Goal: Task Accomplishment & Management: Manage account settings

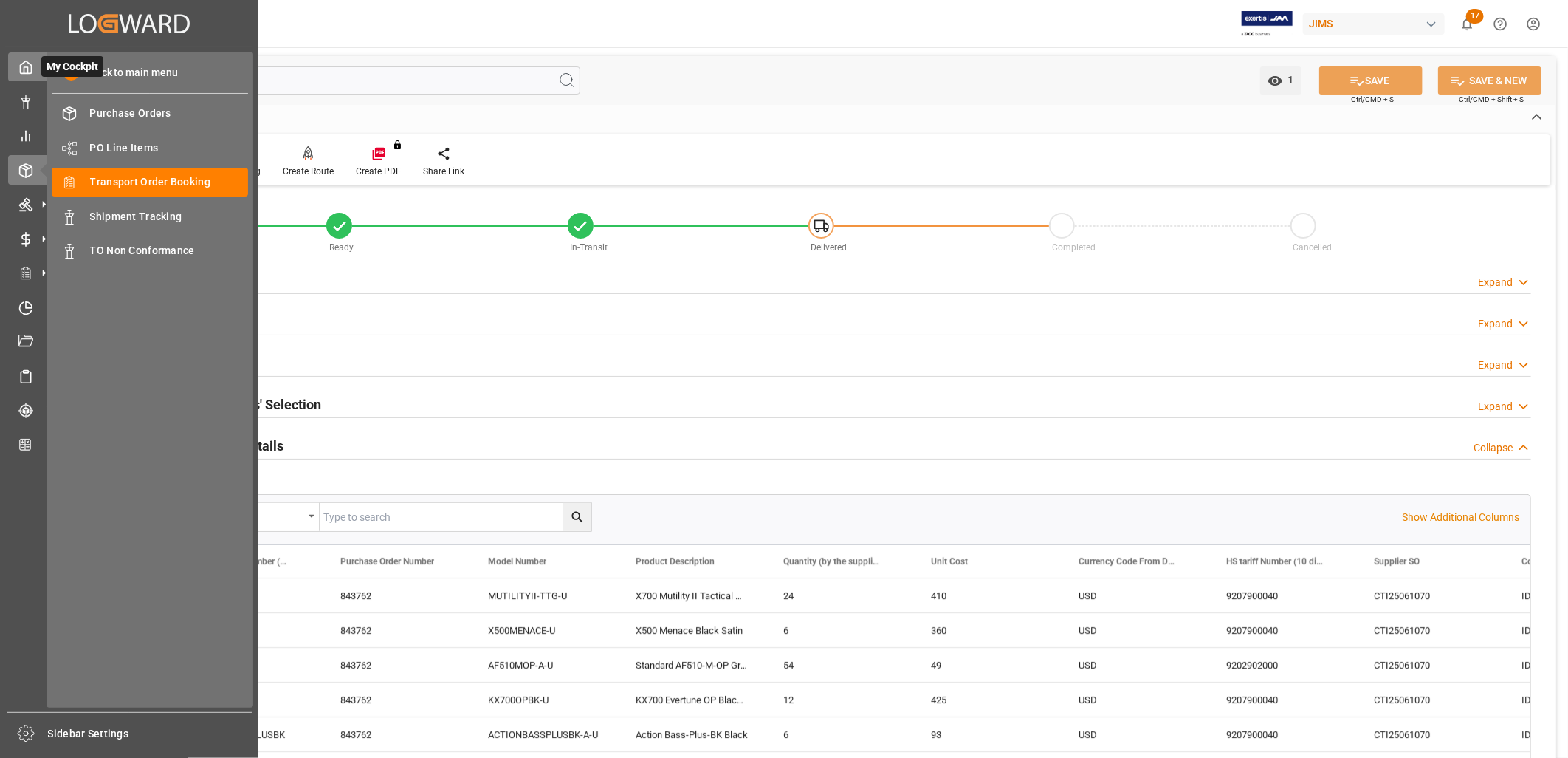
click at [25, 64] on icon at bounding box center [26, 67] width 15 height 15
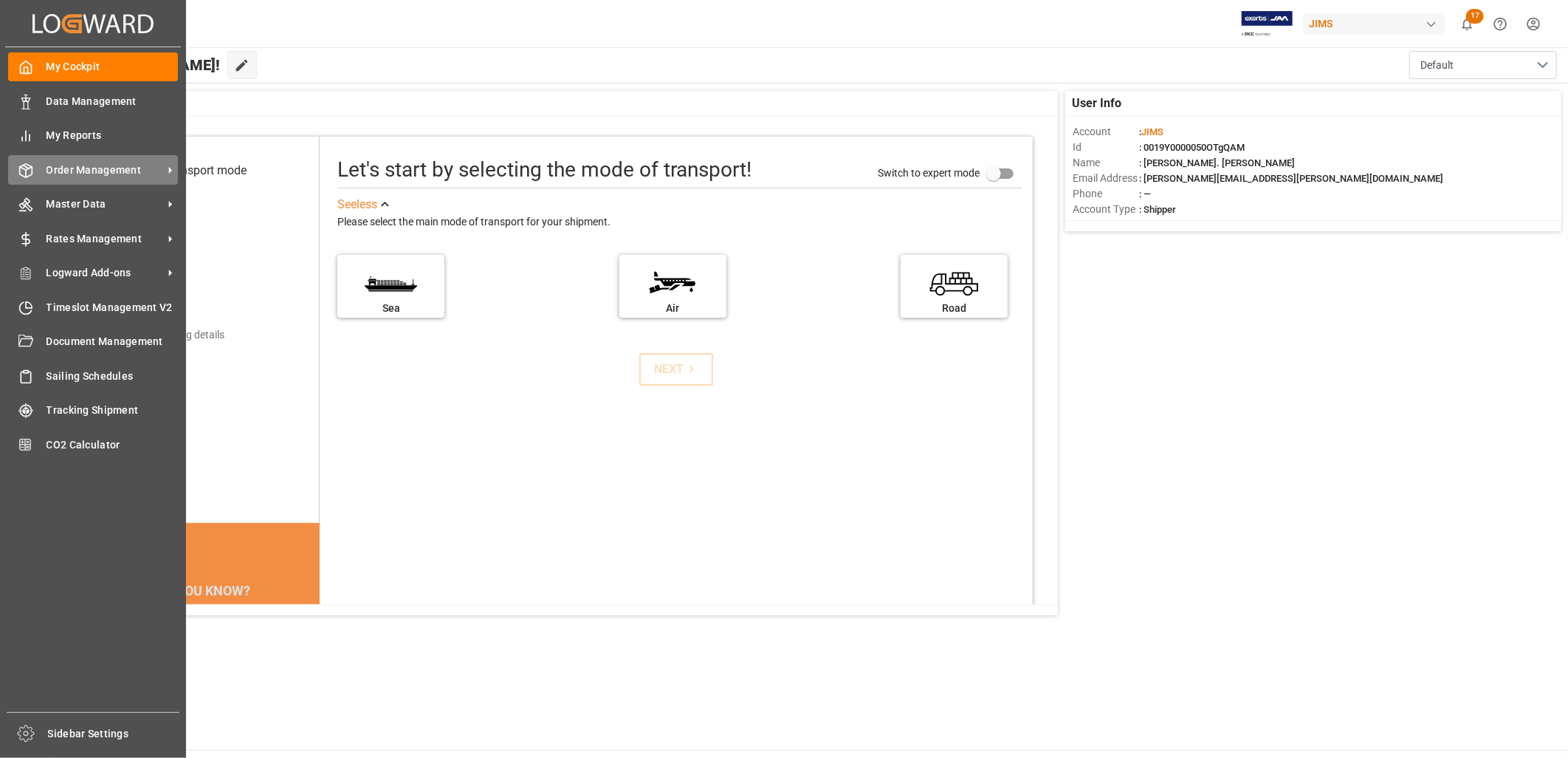
click at [108, 164] on span "Order Management" at bounding box center [104, 170] width 116 height 16
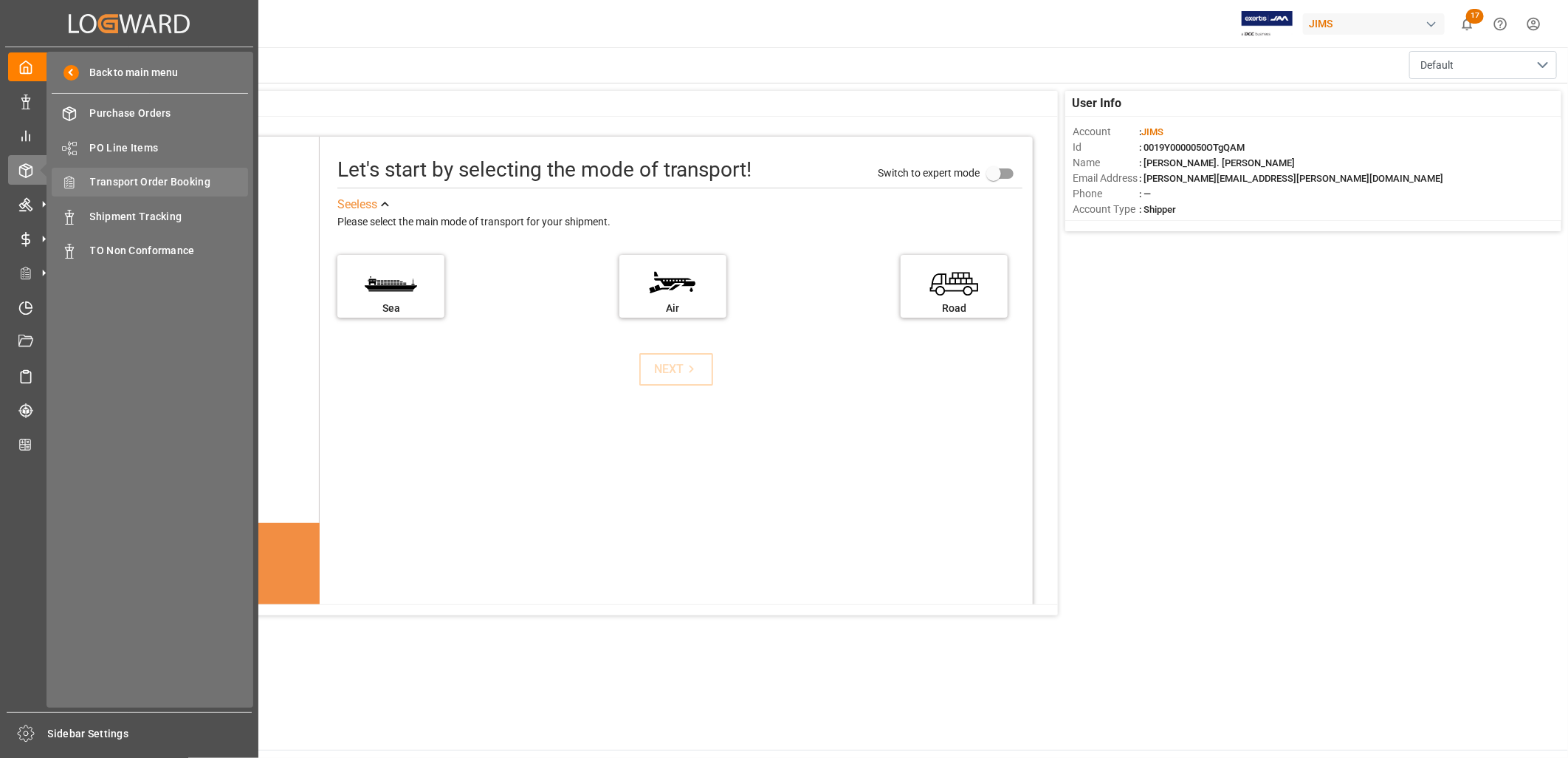
click at [141, 178] on span "Transport Order Booking" at bounding box center [169, 182] width 159 height 16
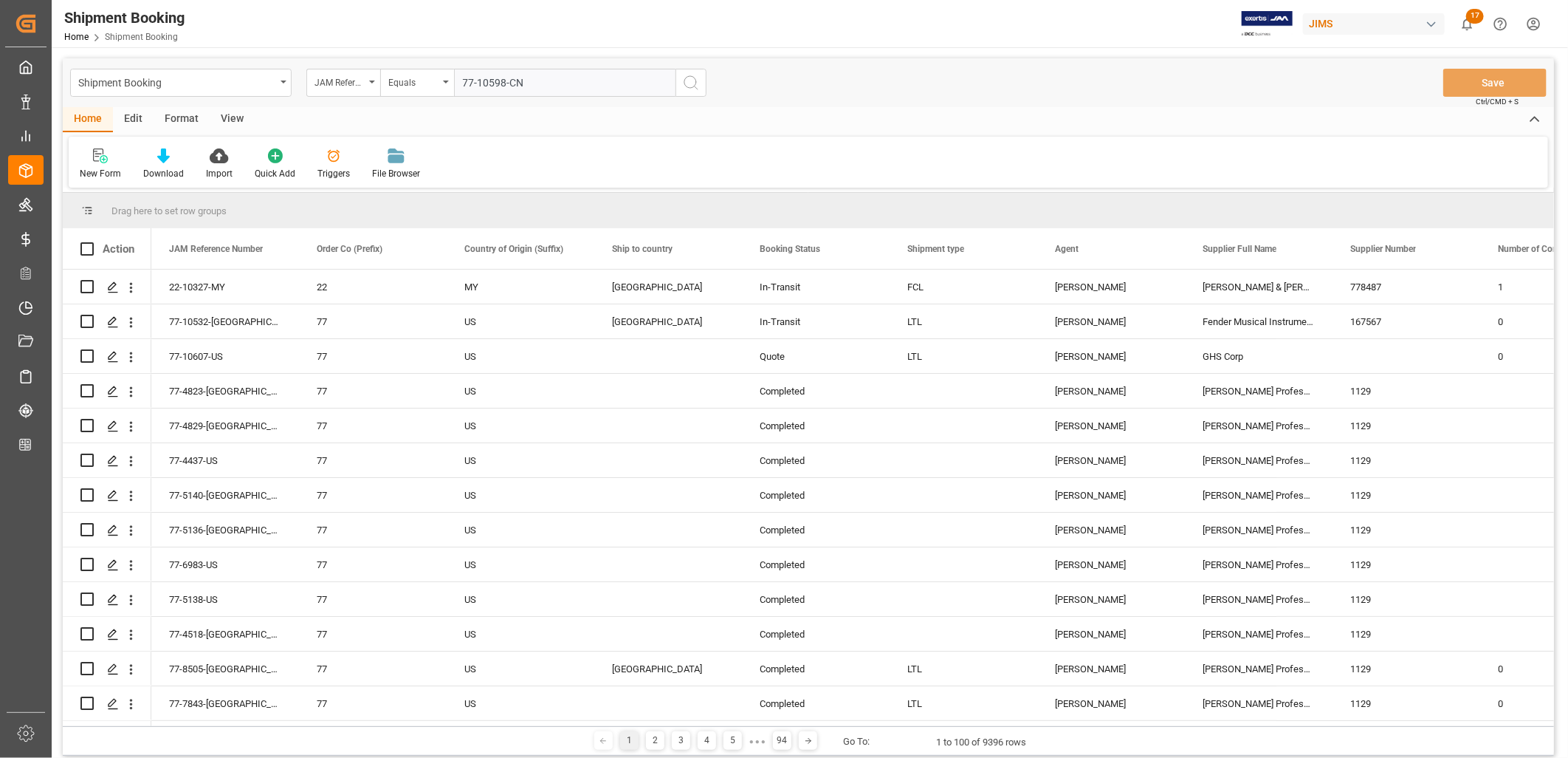
type input "77-10598-CN"
click at [694, 83] on icon "search button" at bounding box center [690, 82] width 18 height 18
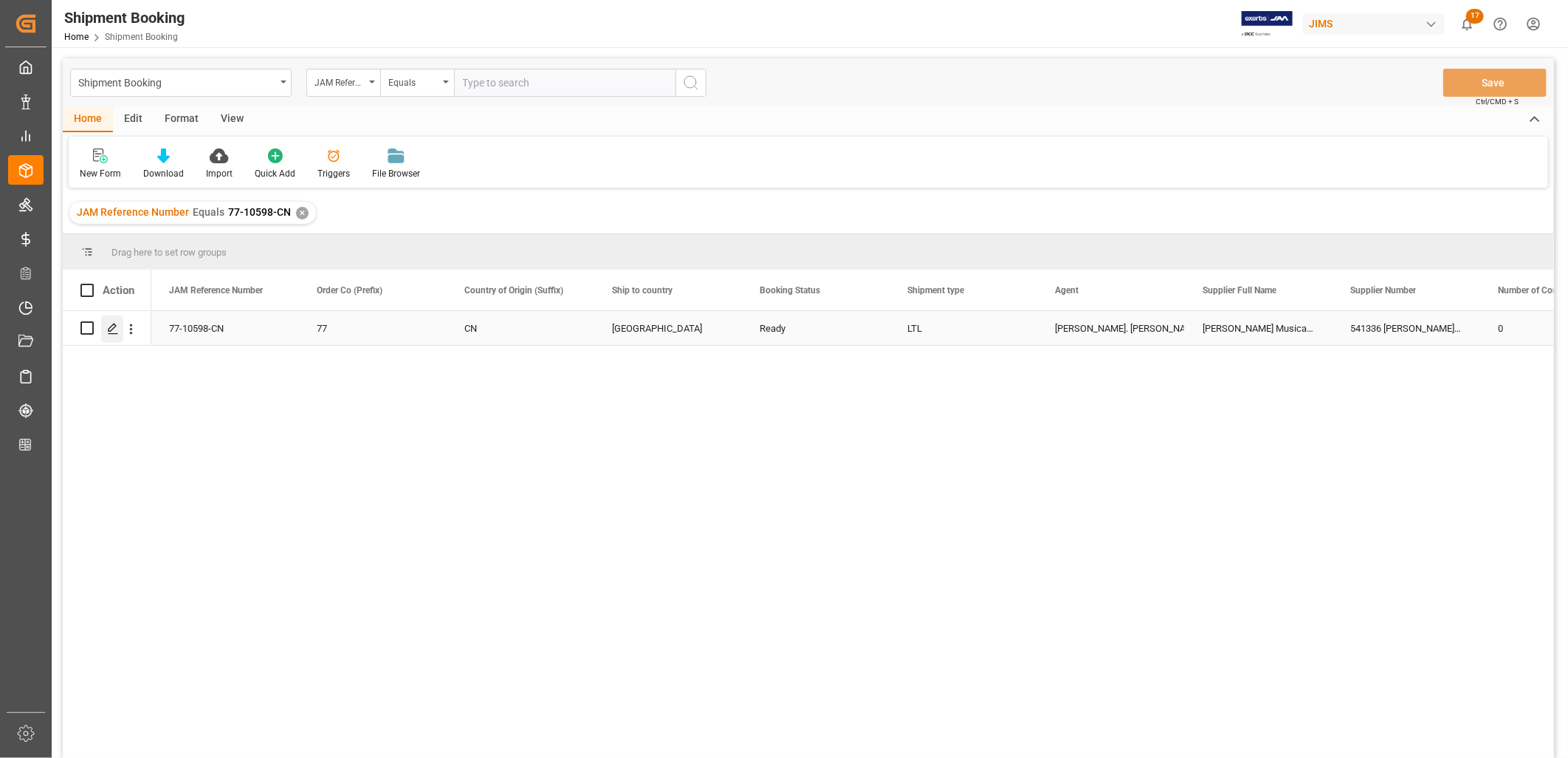
click at [113, 329] on icon "Press SPACE to select this row." at bounding box center [113, 328] width 12 height 12
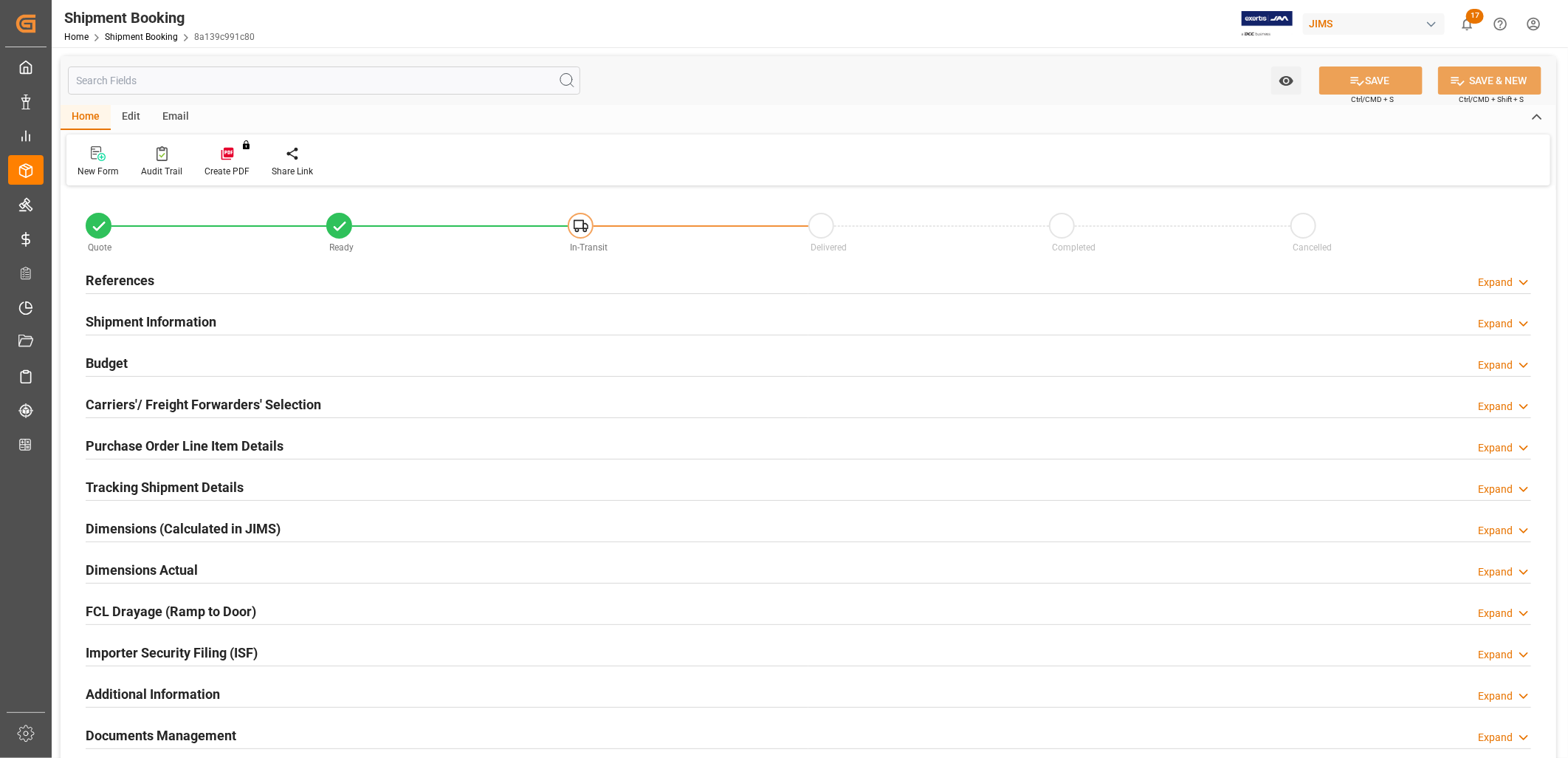
type input "0"
click at [123, 279] on h2 "References" at bounding box center [120, 280] width 68 height 20
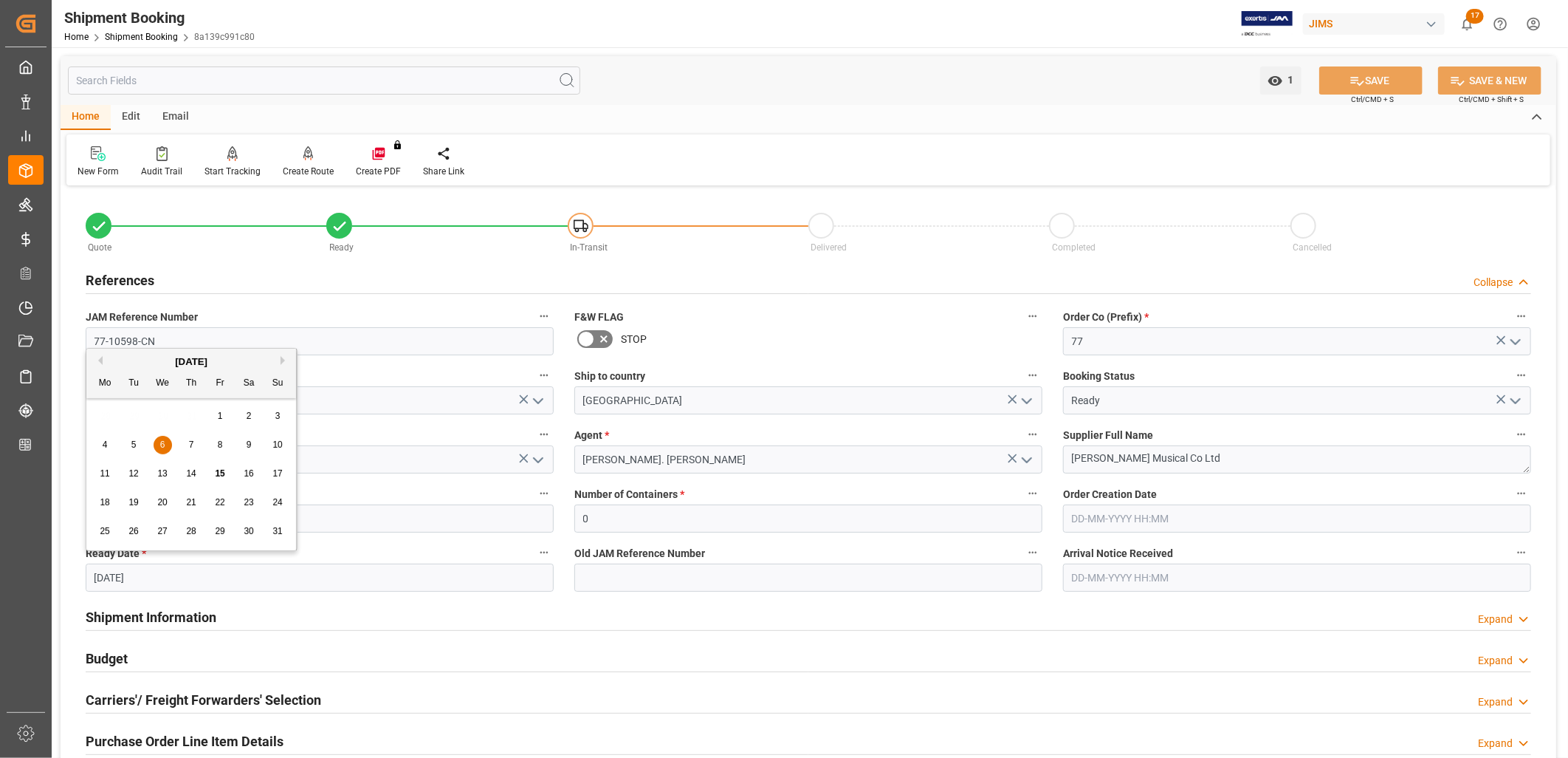
click at [163, 576] on input "[DATE]" at bounding box center [320, 578] width 468 height 28
click at [285, 360] on button "Next Month" at bounding box center [286, 361] width 9 height 9
click at [179, 499] on div "17 18 19 20 21 22 23" at bounding box center [191, 502] width 201 height 29
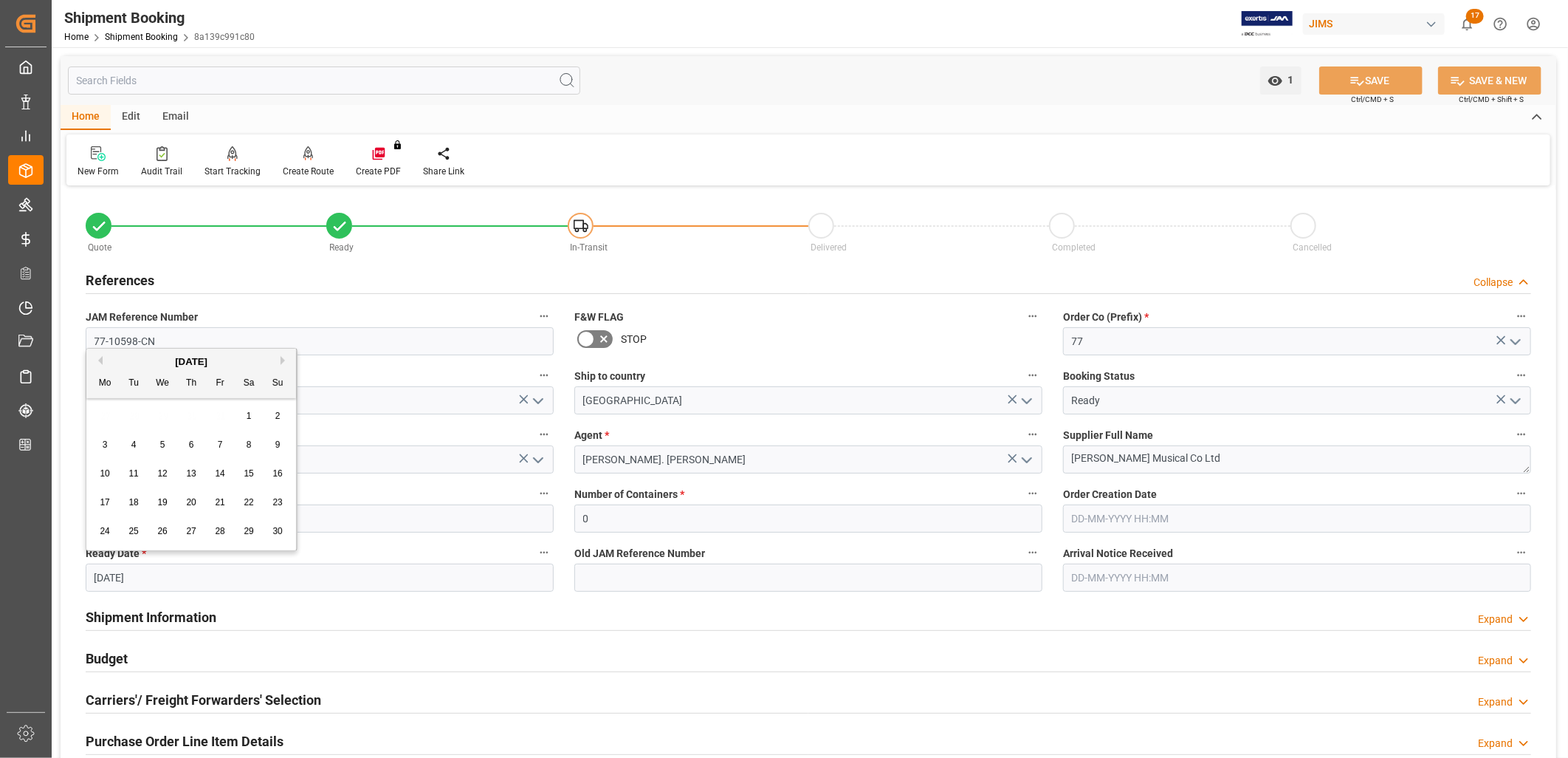
click at [193, 502] on span "20" at bounding box center [190, 502] width 9 height 10
type input "[DATE]"
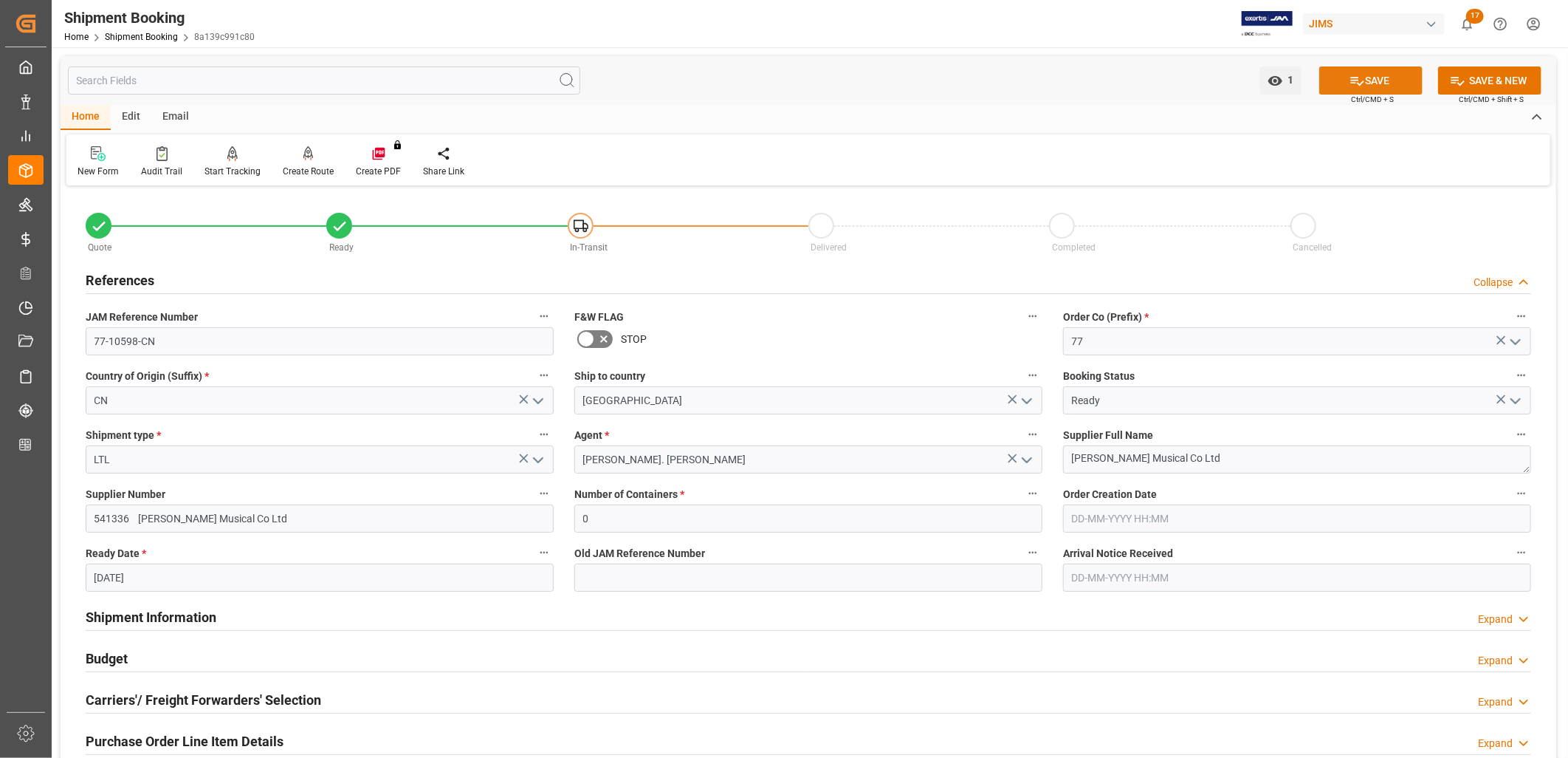
click at [1367, 79] on button "SAVE" at bounding box center [1371, 80] width 103 height 28
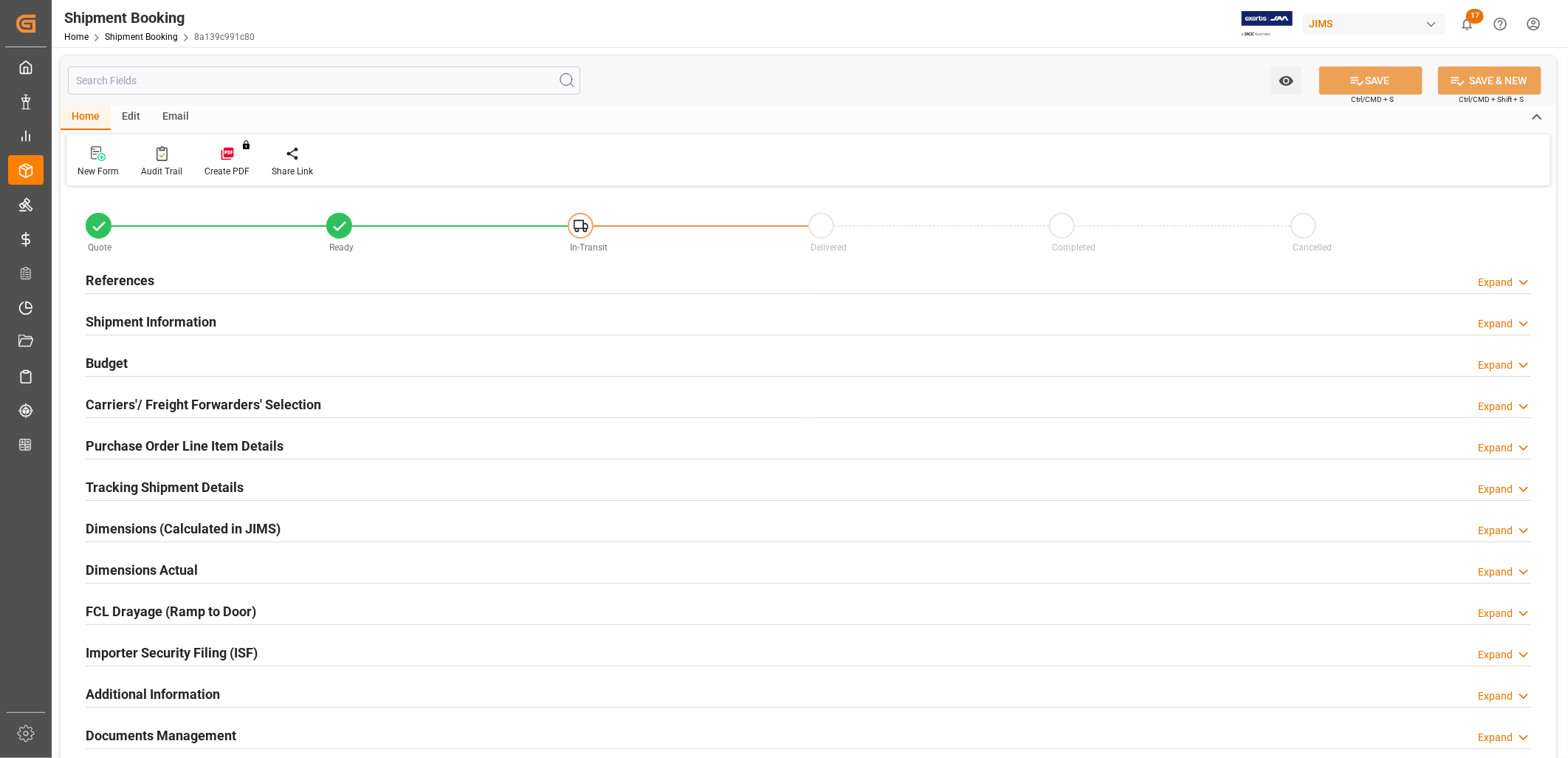
type input "0"
type input "[DATE]"
click at [130, 276] on h2 "References" at bounding box center [120, 280] width 68 height 20
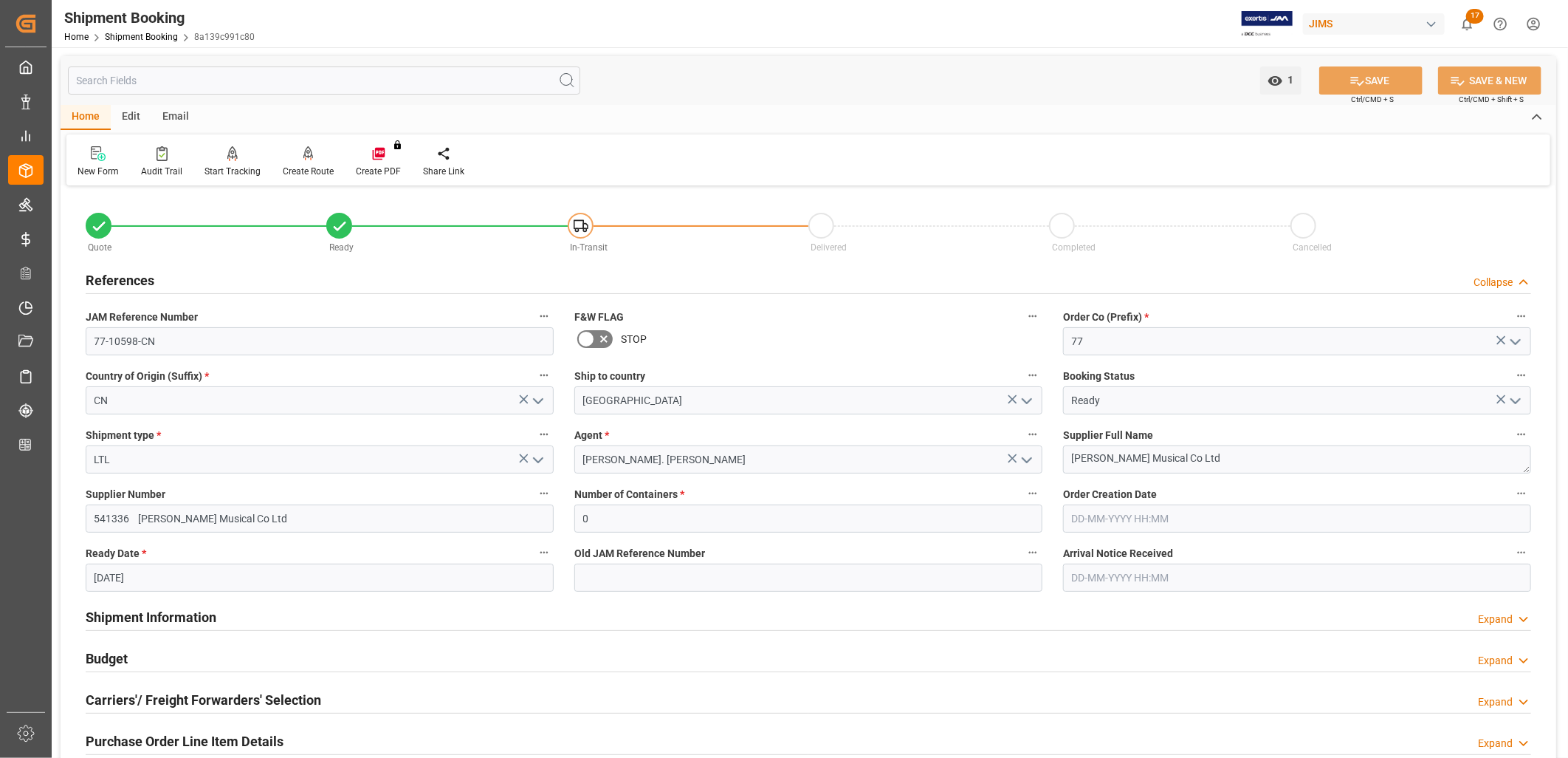
click at [1516, 397] on icon "open menu" at bounding box center [1514, 400] width 18 height 18
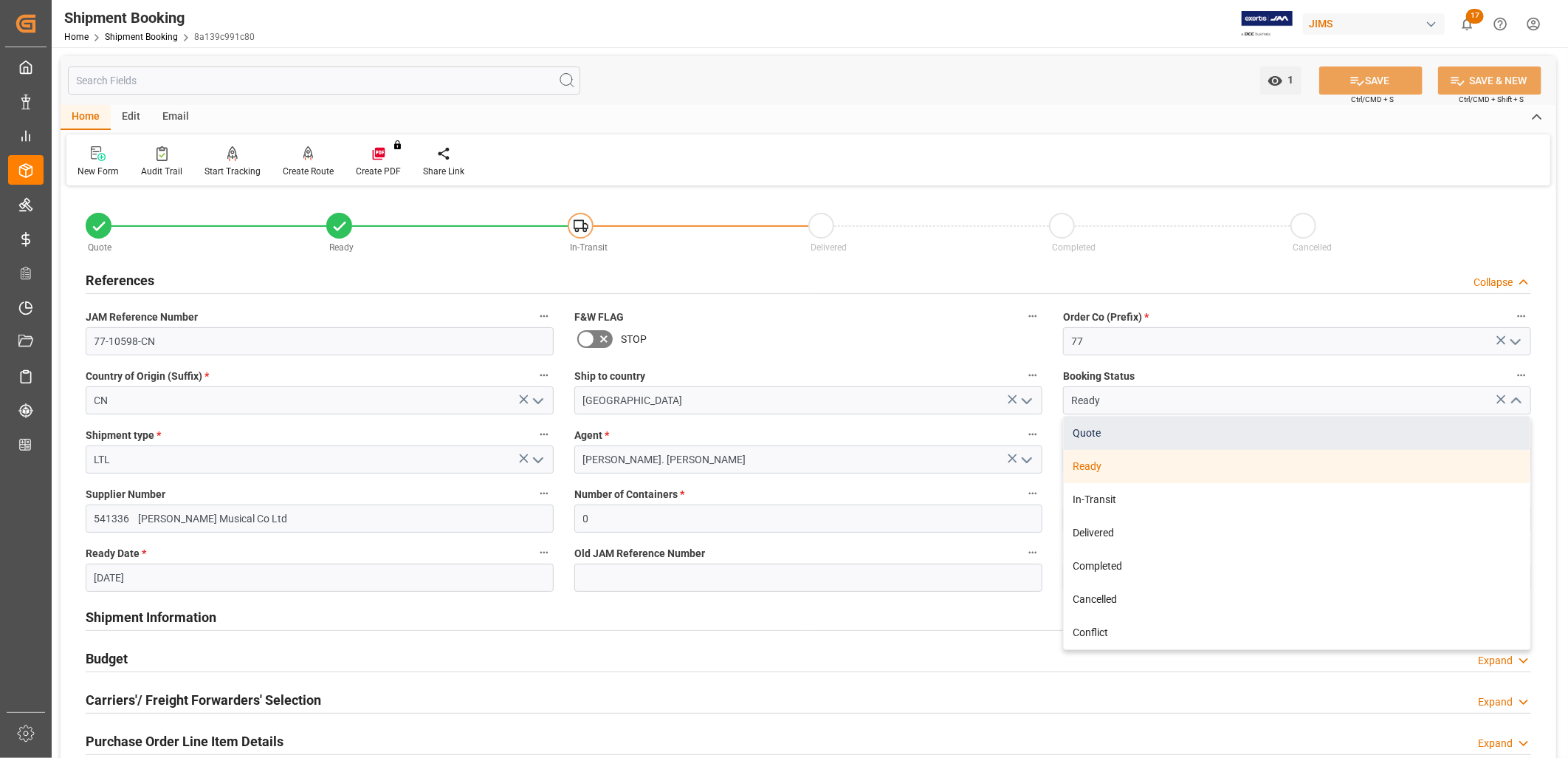
click at [1088, 430] on div "Quote" at bounding box center [1296, 434] width 467 height 33
type input "Quote"
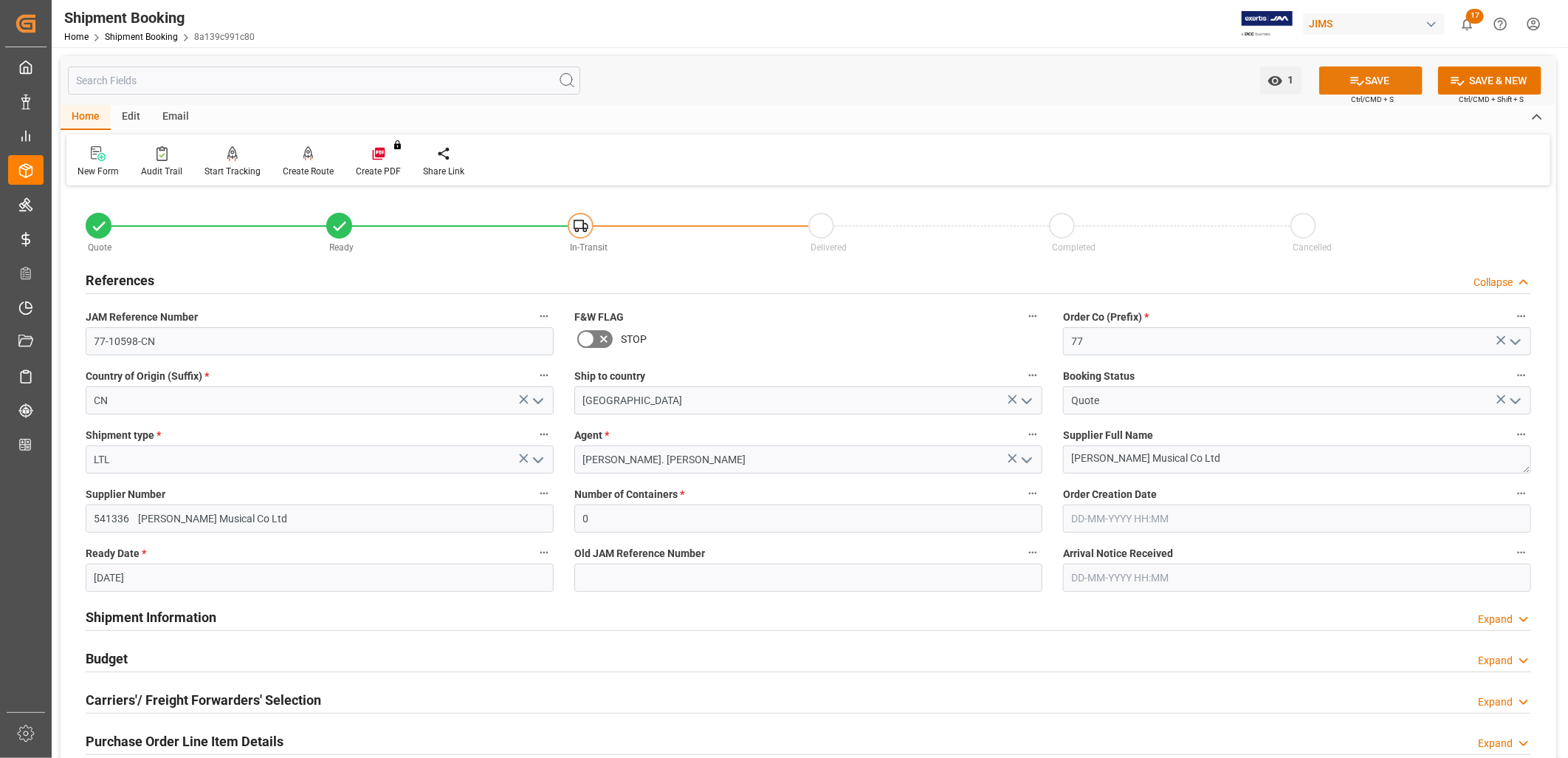
click at [1389, 71] on button "SAVE" at bounding box center [1371, 80] width 103 height 28
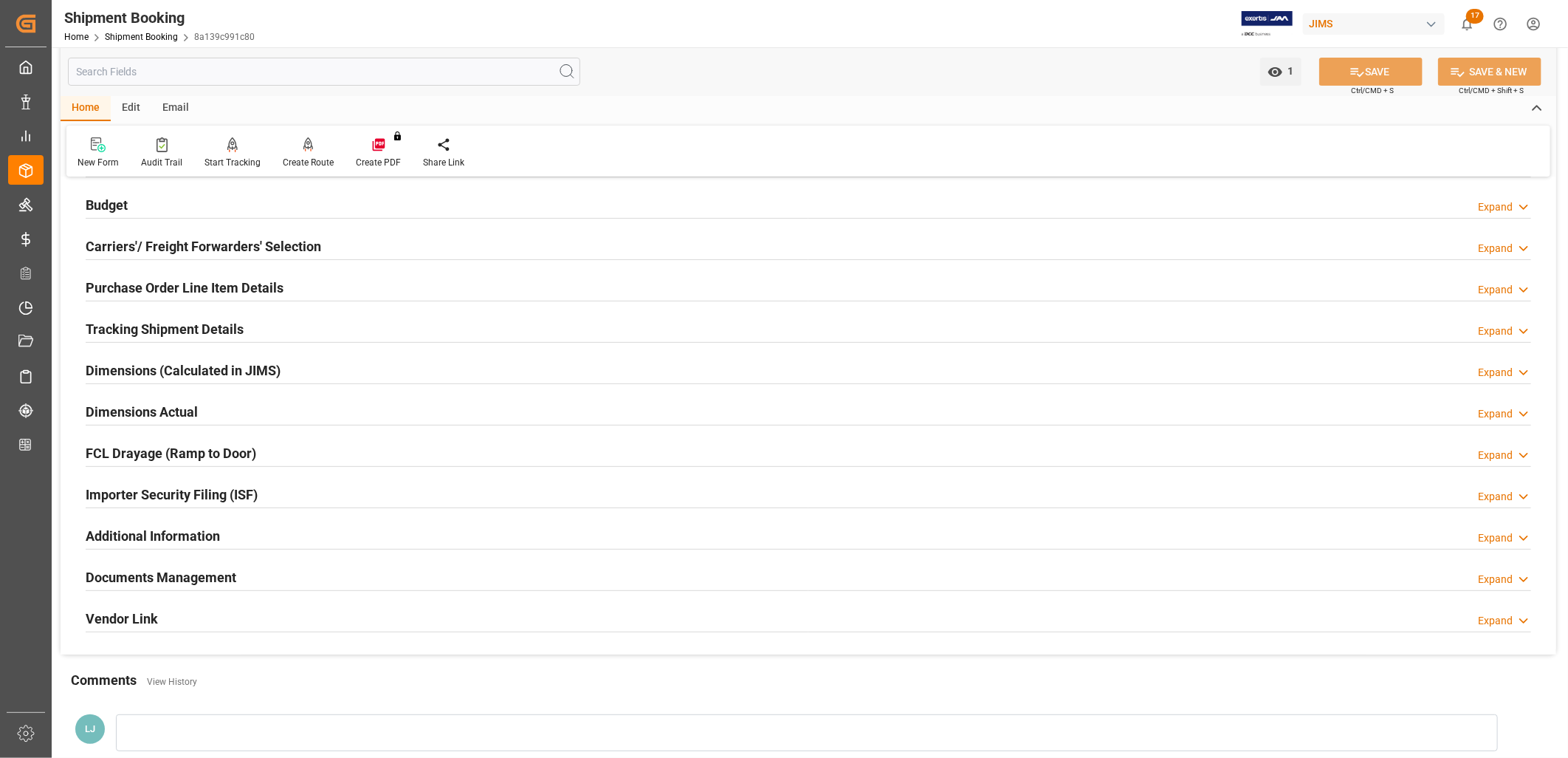
scroll to position [164, 0]
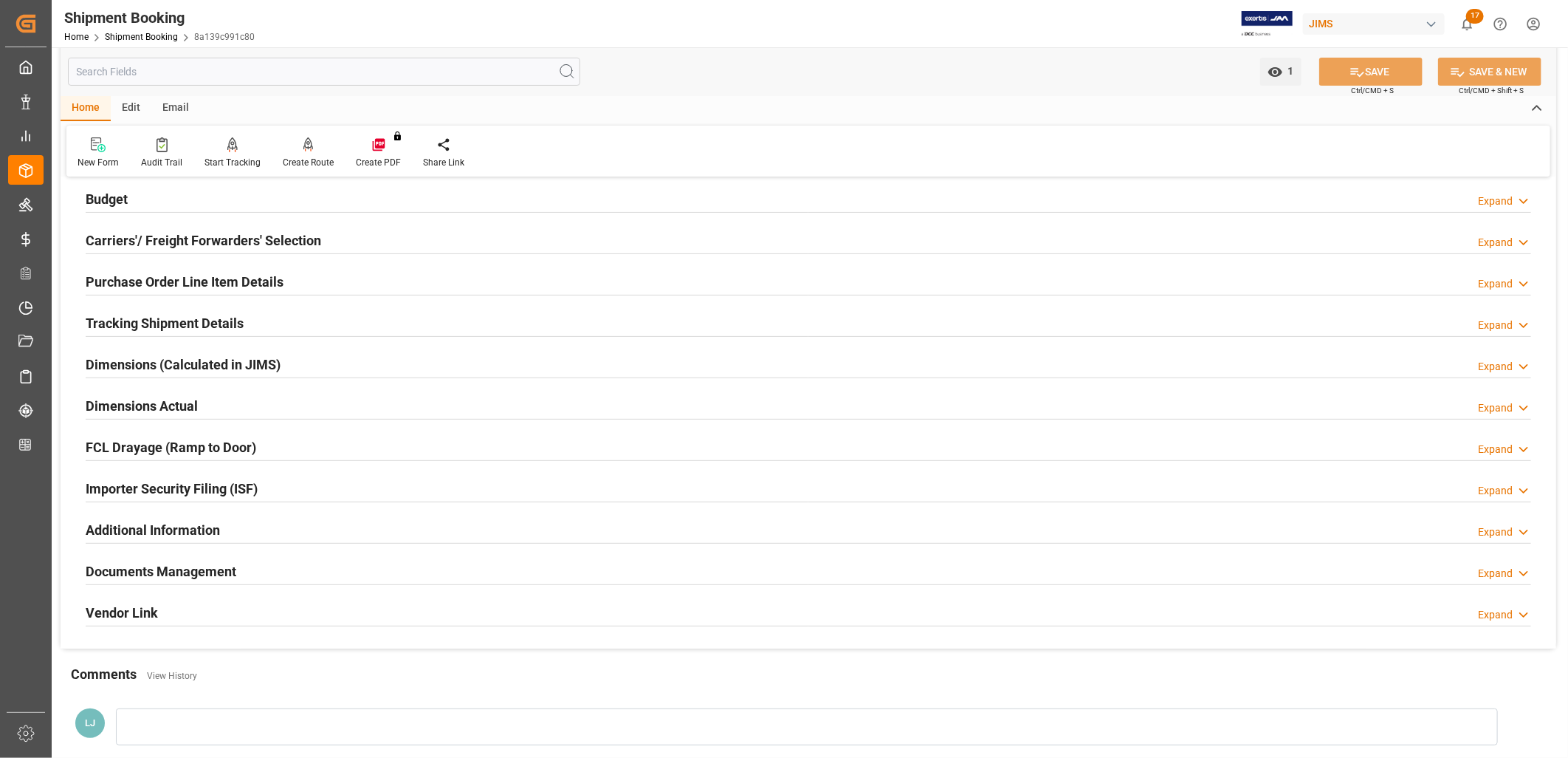
click at [215, 566] on h2 "Documents Management" at bounding box center [161, 571] width 151 height 20
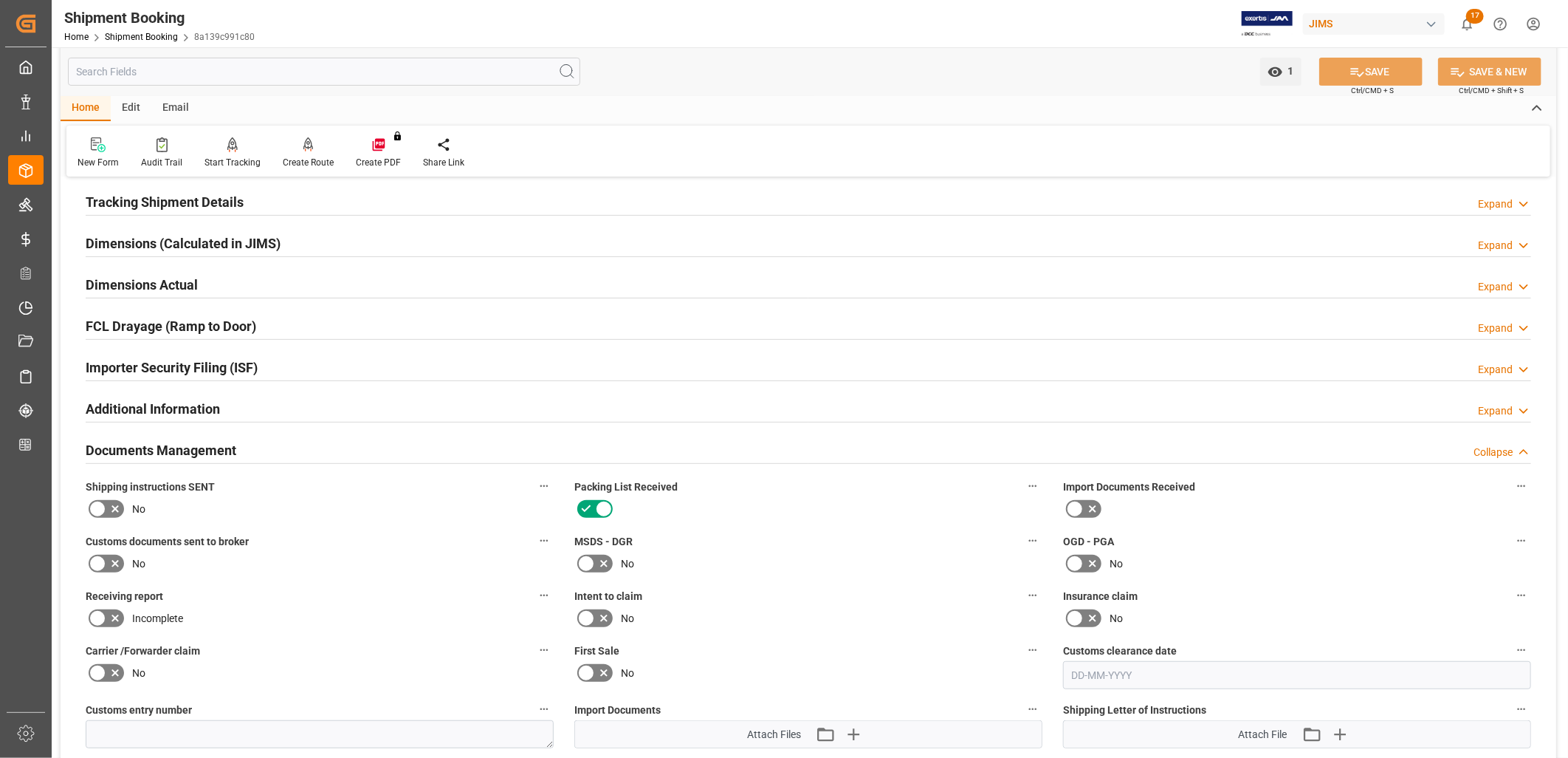
scroll to position [328, 0]
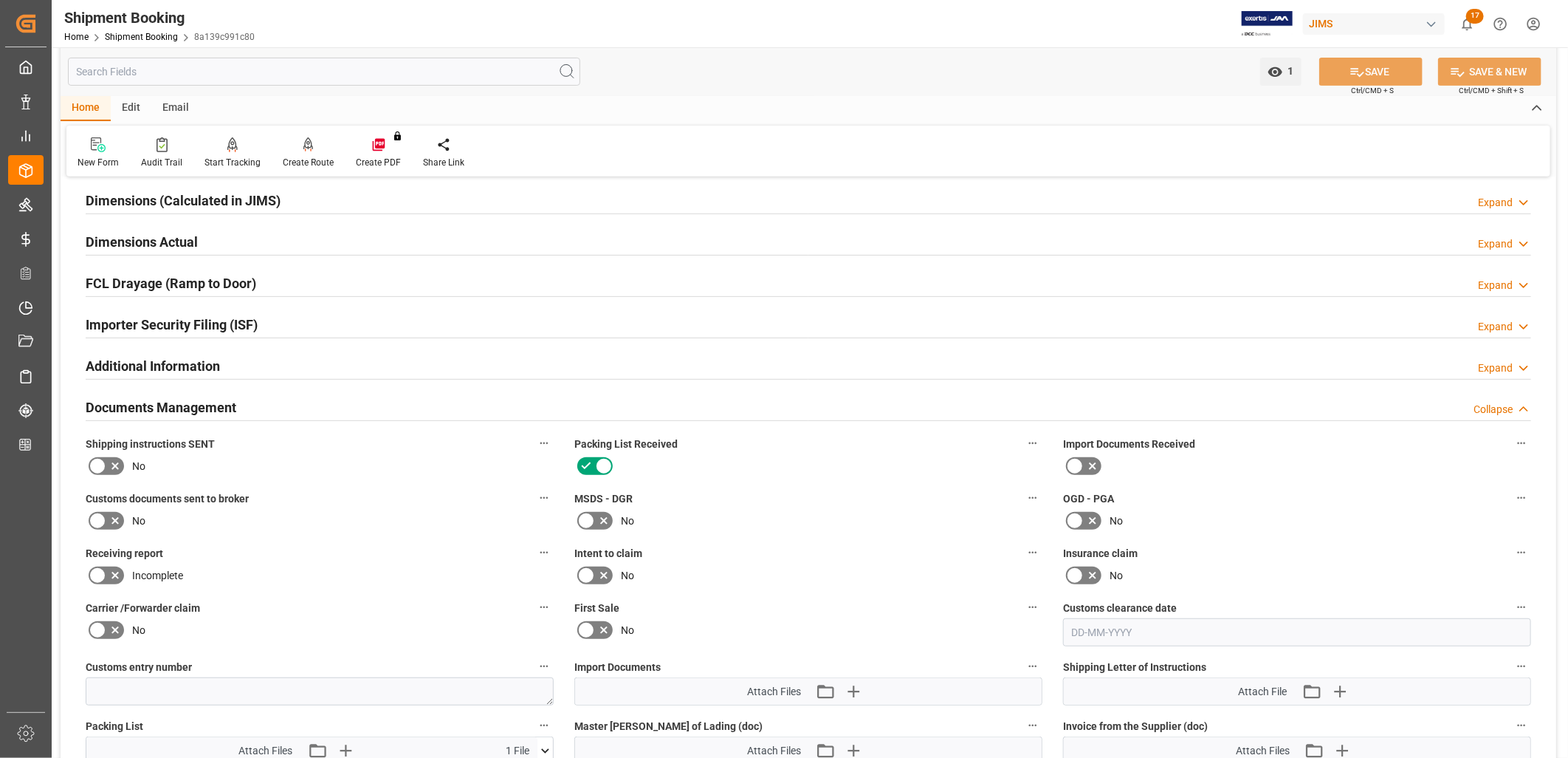
click at [96, 465] on icon at bounding box center [97, 465] width 18 height 18
click at [0, 0] on input "checkbox" at bounding box center [0, 0] width 0 height 0
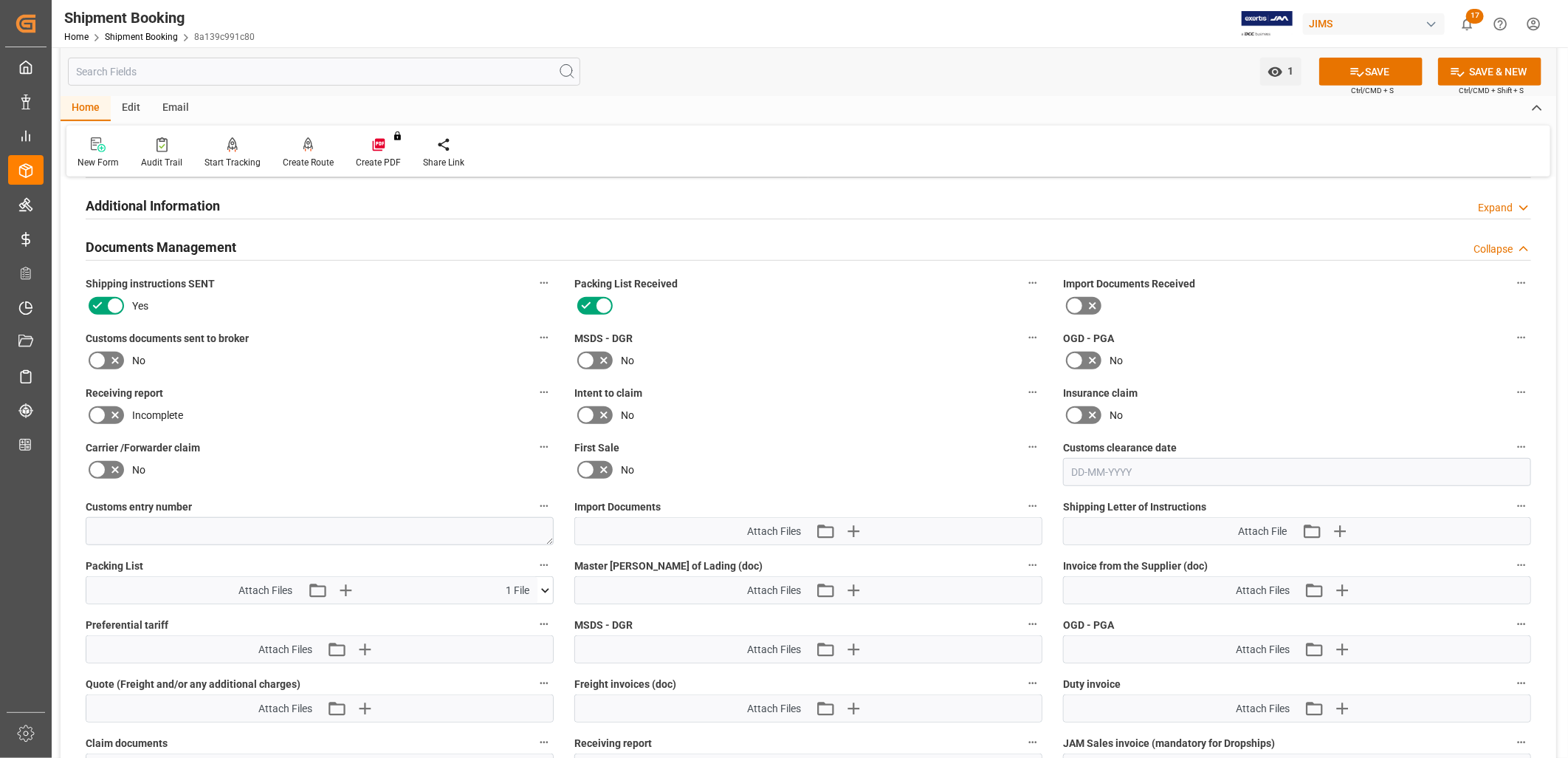
scroll to position [492, 0]
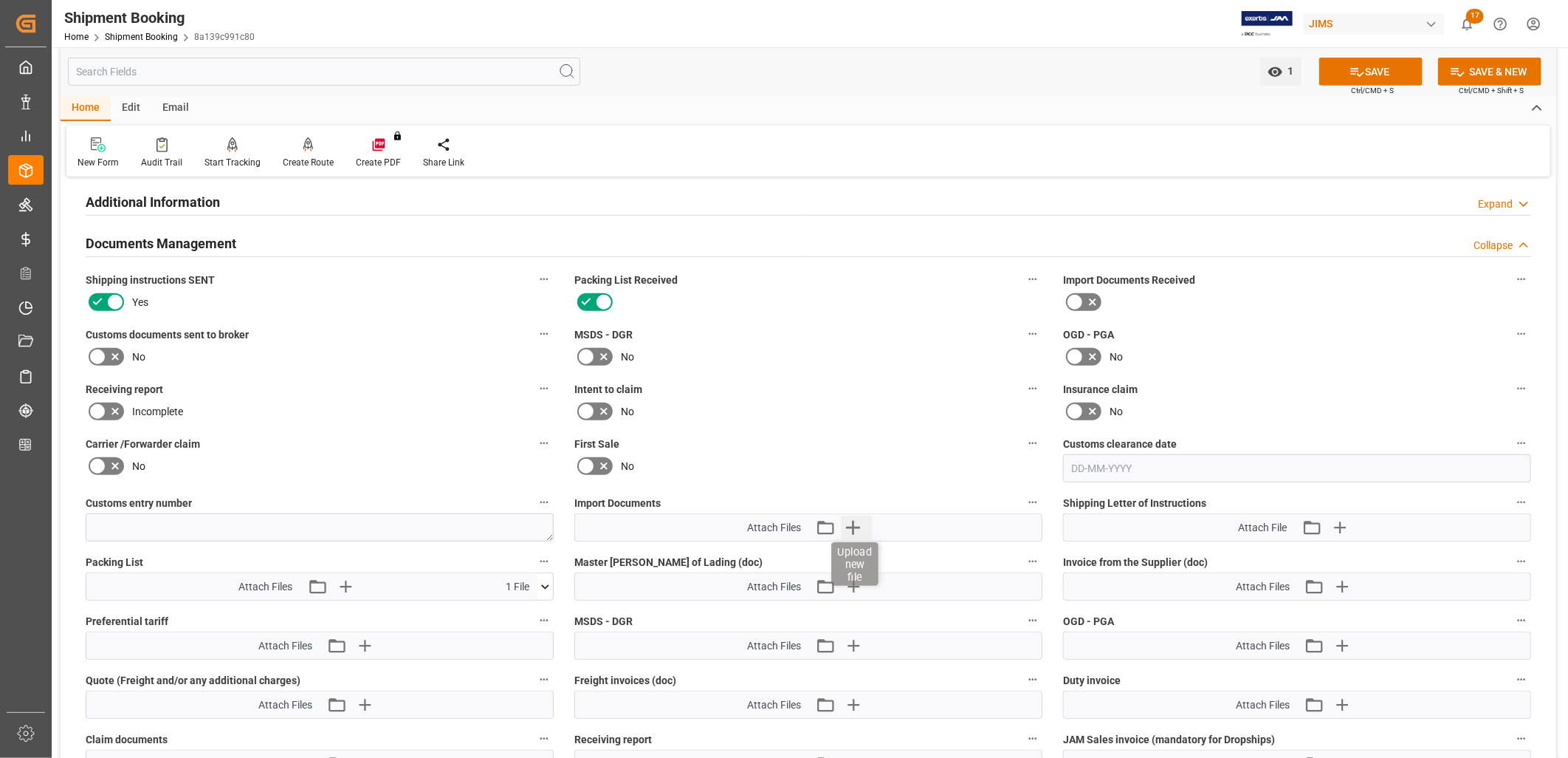
click at [853, 520] on icon "button" at bounding box center [852, 527] width 14 height 14
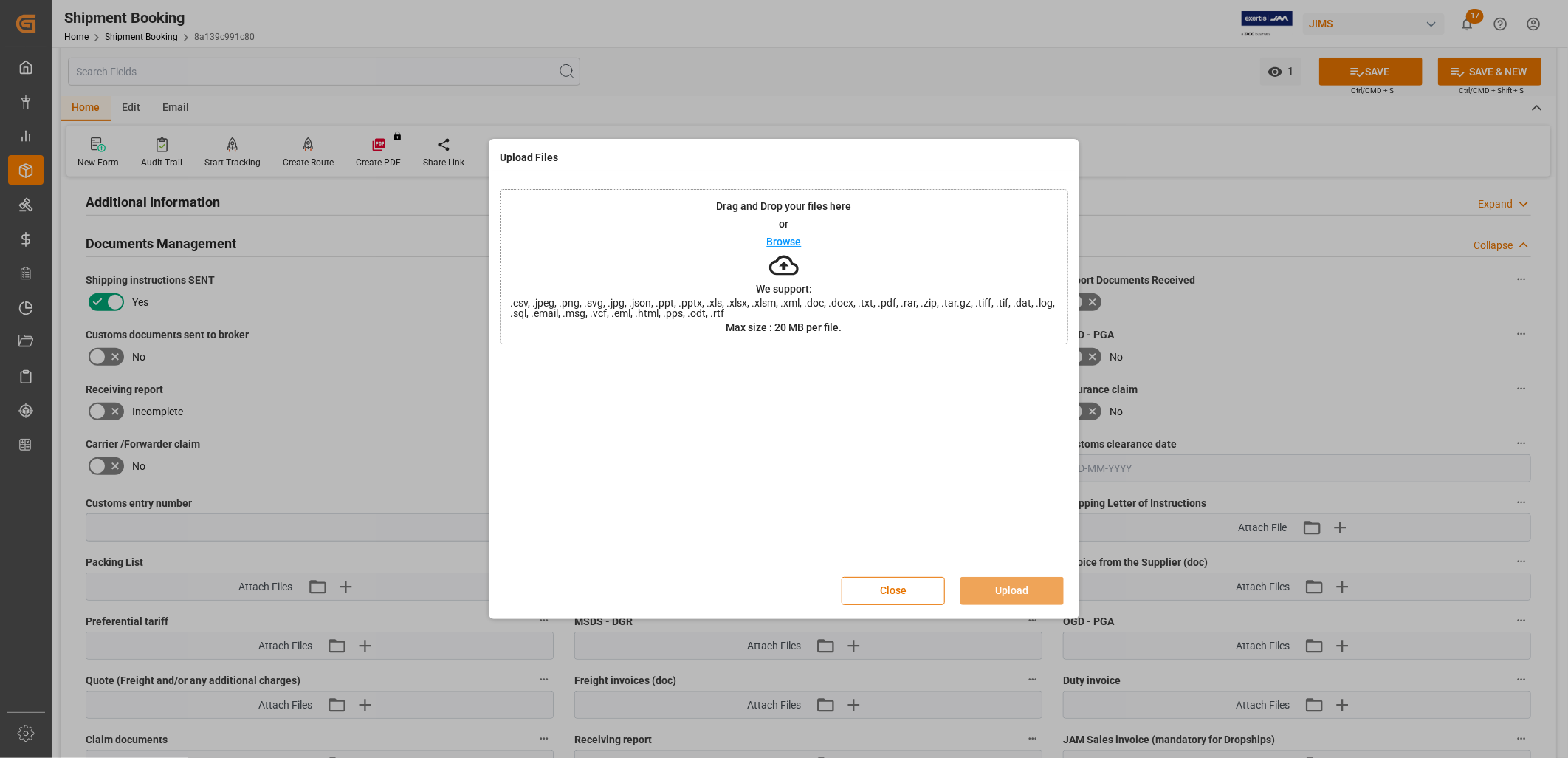
click at [783, 240] on p "Browse" at bounding box center [784, 241] width 35 height 10
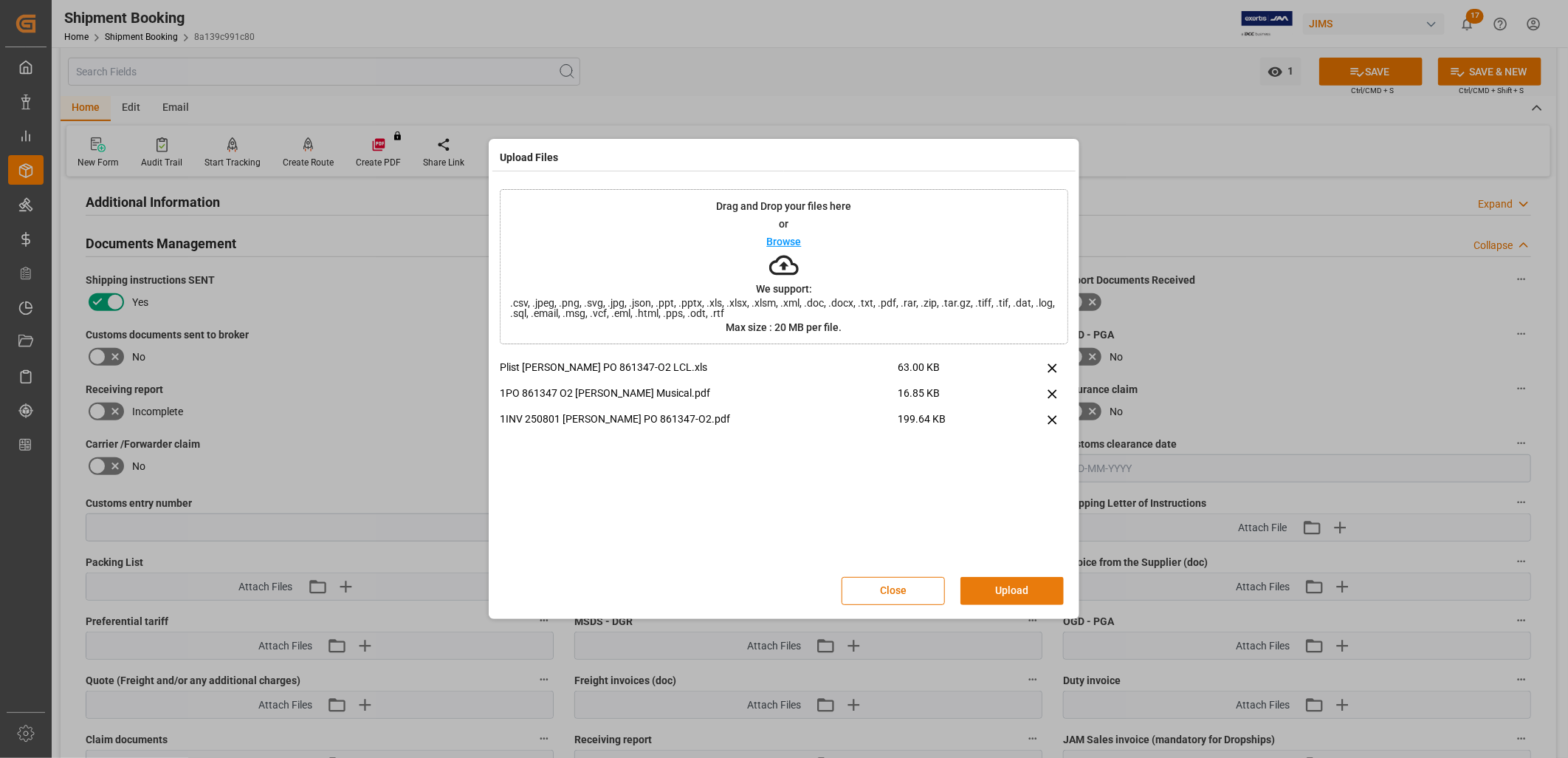
click at [1027, 588] on button "Upload" at bounding box center [1012, 591] width 103 height 28
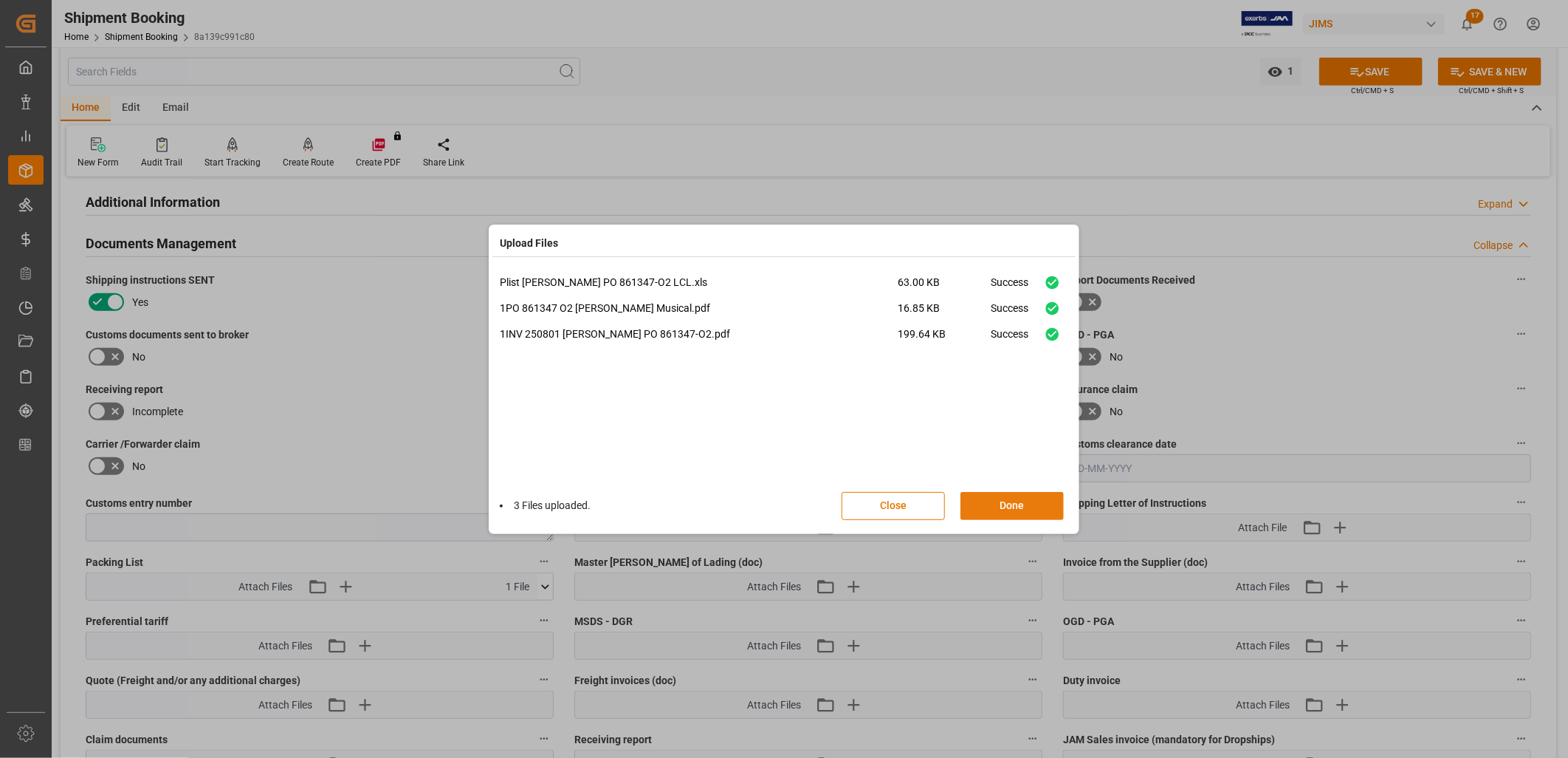
click at [1023, 506] on button "Done" at bounding box center [1012, 506] width 103 height 28
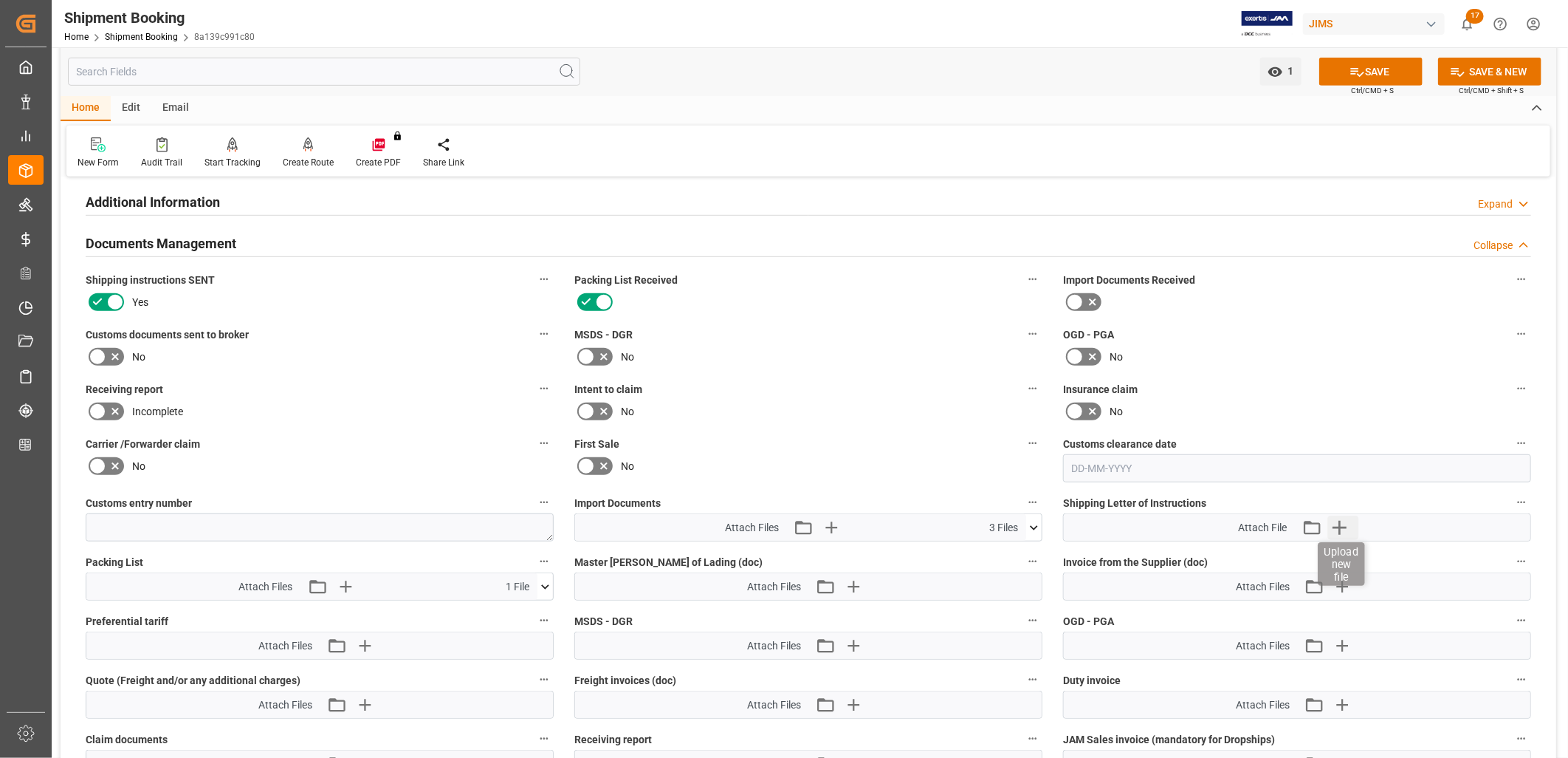
click at [1342, 520] on icon "button" at bounding box center [1339, 528] width 24 height 24
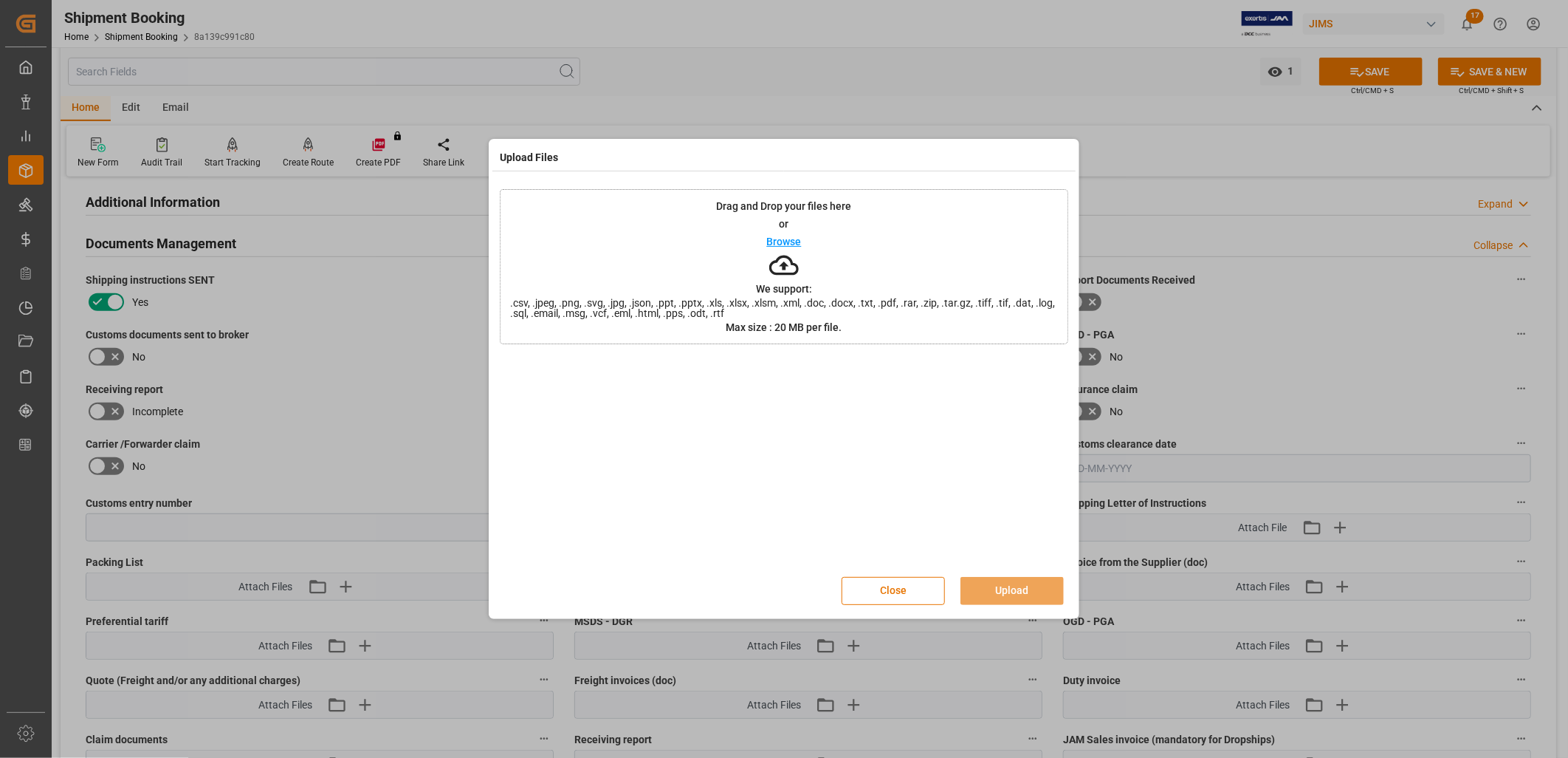
click at [794, 240] on p "Browse" at bounding box center [784, 241] width 35 height 10
click at [1019, 584] on button "Upload" at bounding box center [1012, 591] width 103 height 28
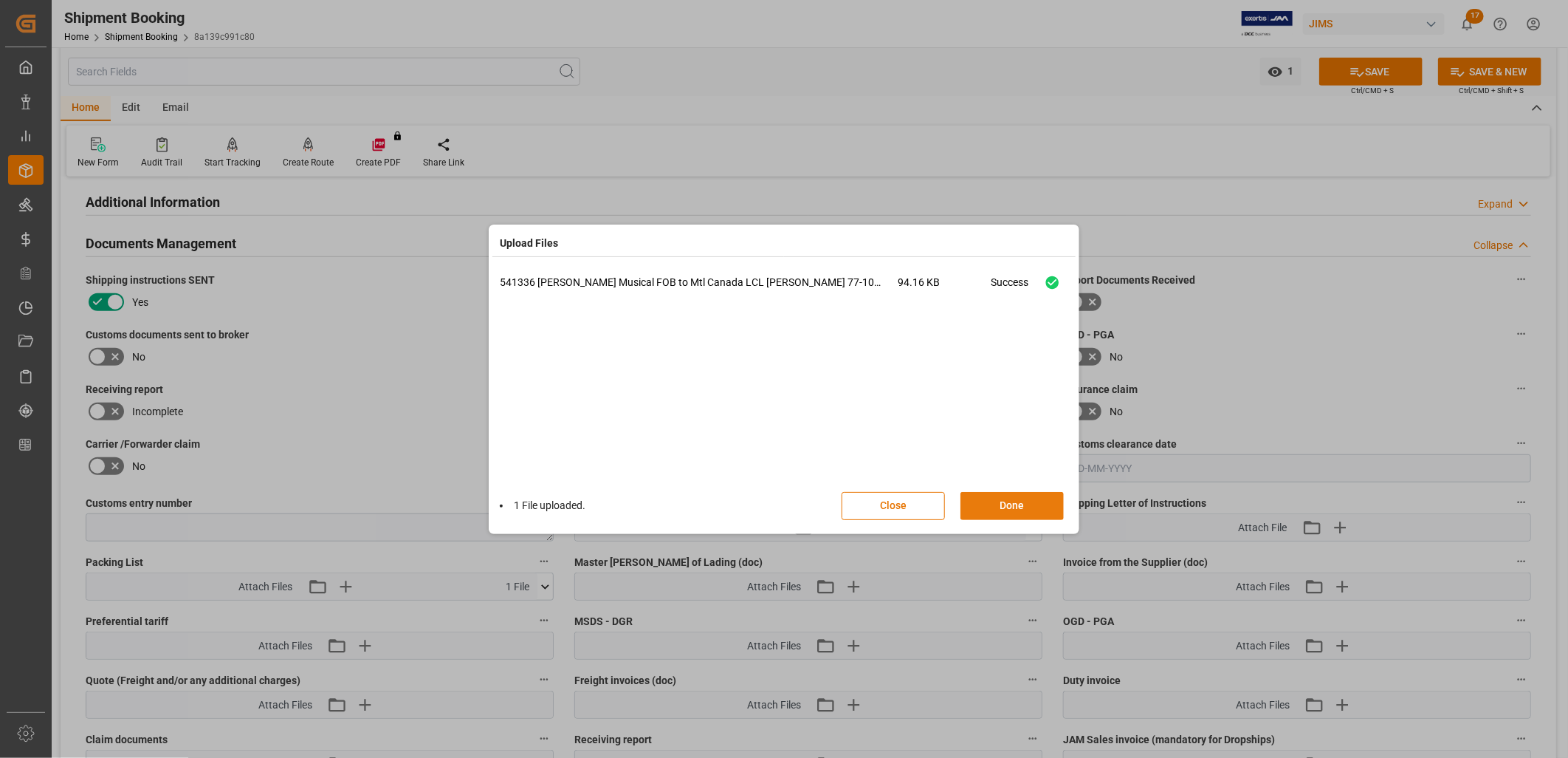
click at [1027, 502] on button "Done" at bounding box center [1012, 506] width 103 height 28
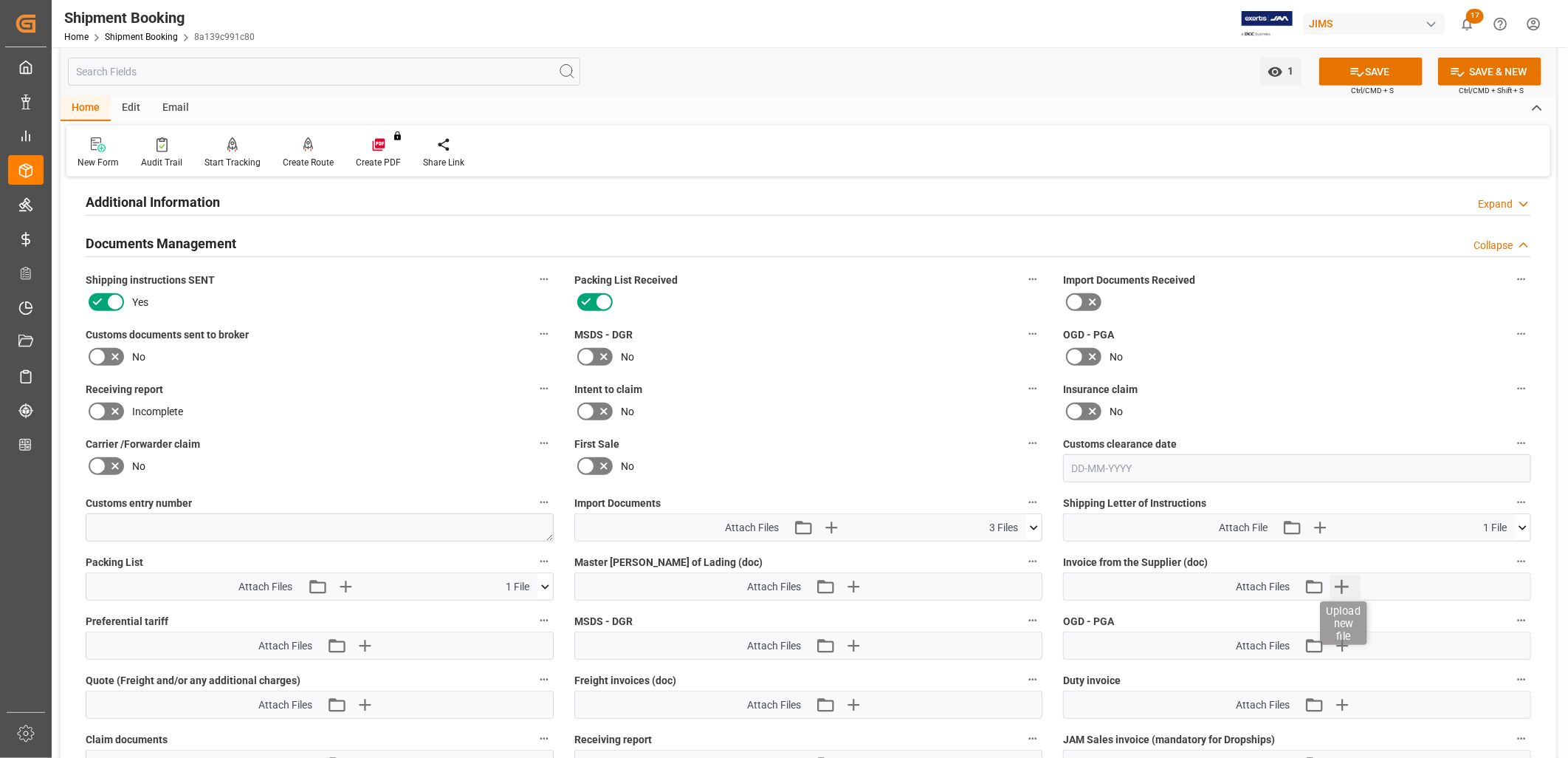
click at [1345, 580] on icon "button" at bounding box center [1343, 587] width 24 height 24
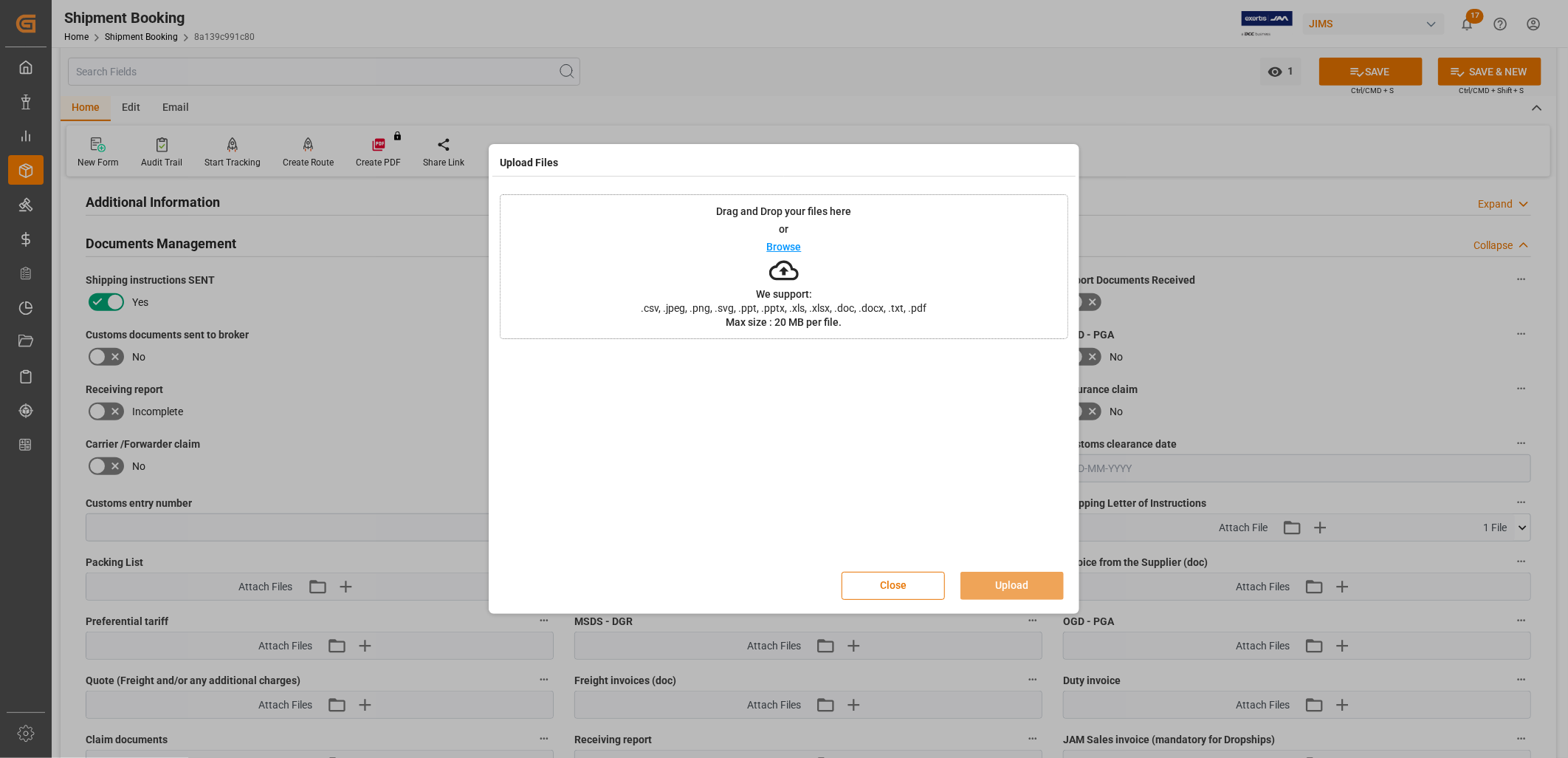
click at [788, 244] on p "Browse" at bounding box center [784, 246] width 35 height 10
click at [1003, 586] on button "Upload" at bounding box center [1012, 585] width 103 height 28
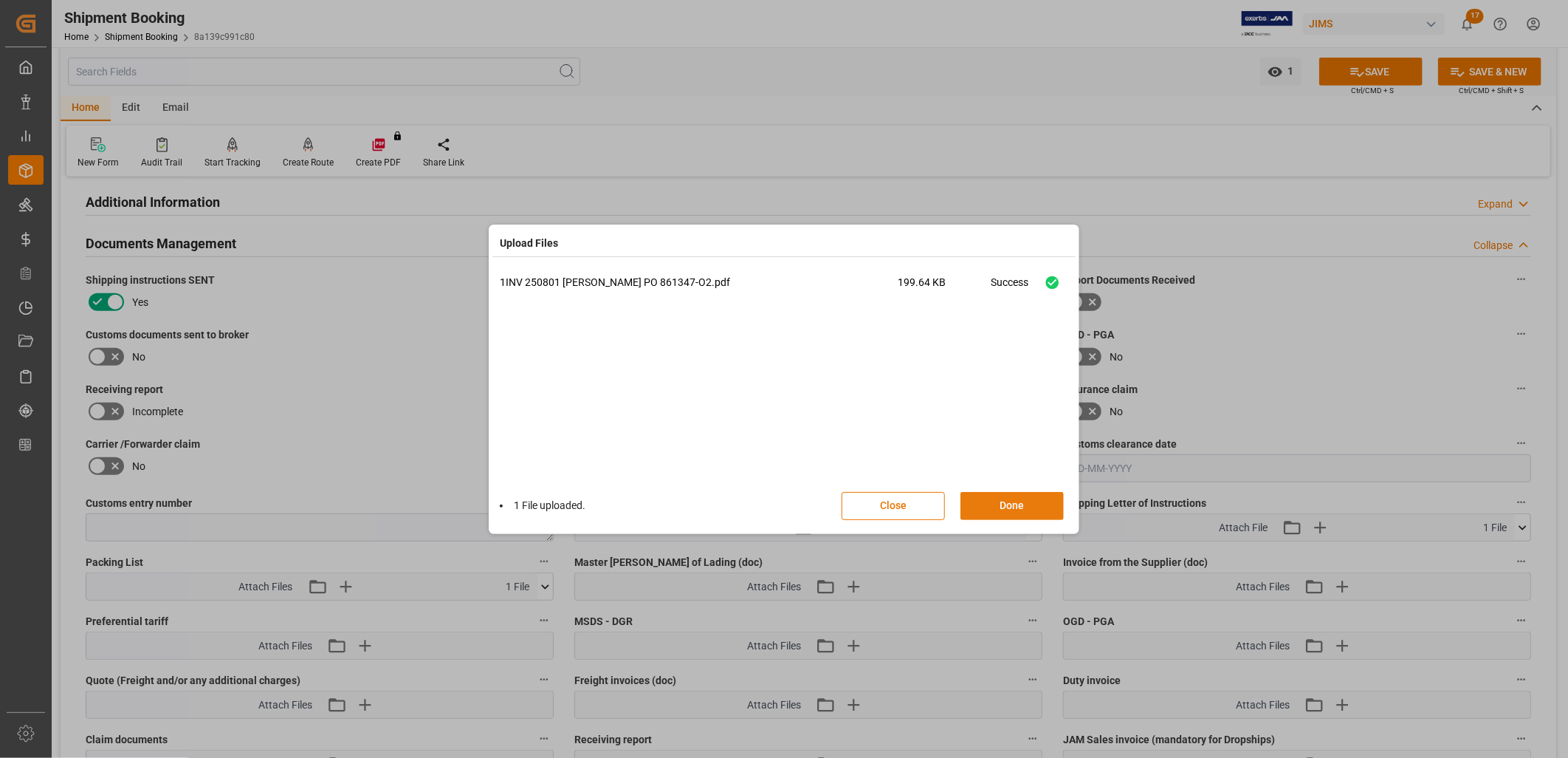
click at [1030, 510] on button "Done" at bounding box center [1012, 506] width 103 height 28
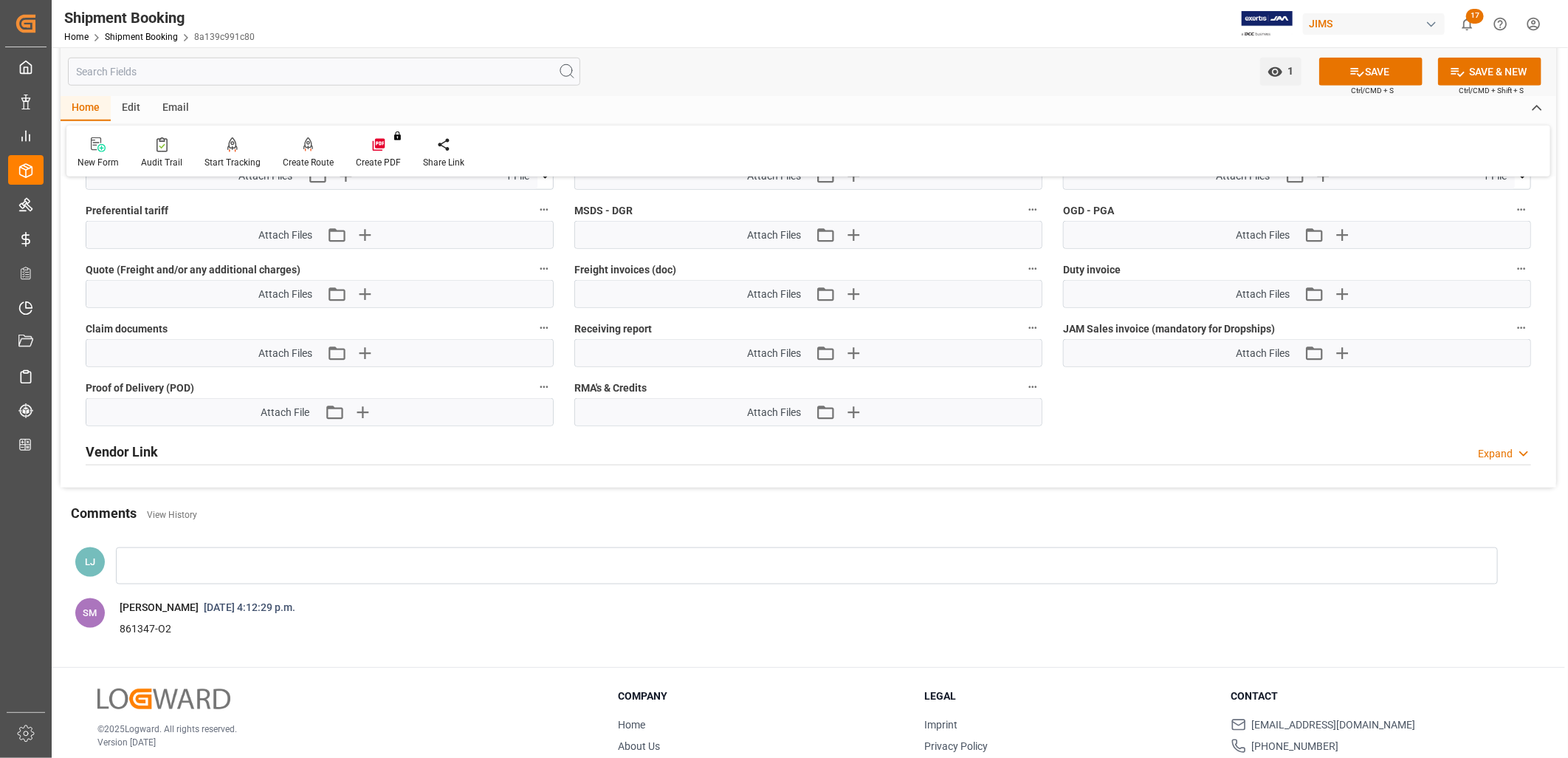
scroll to position [976, 0]
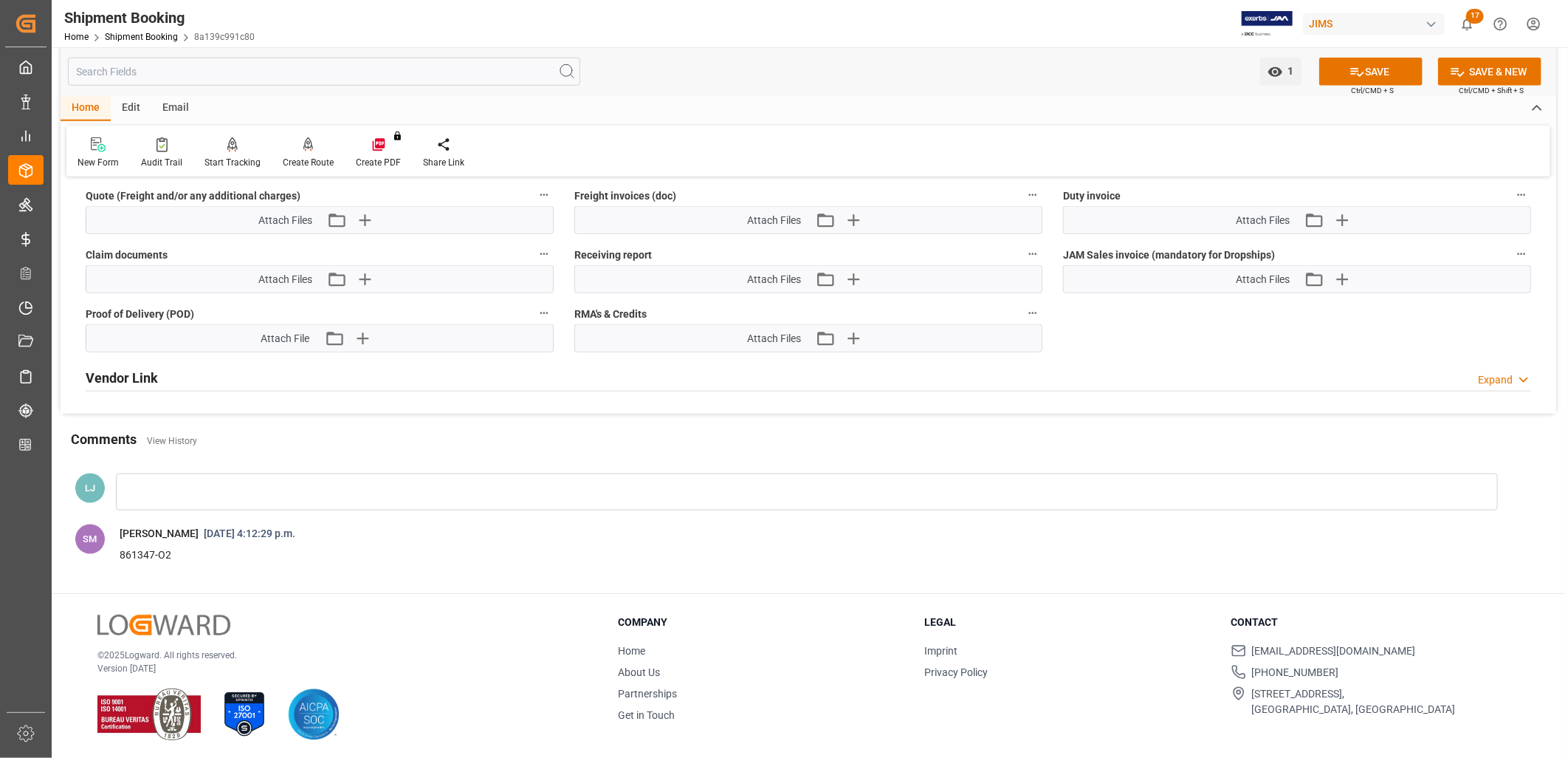
click at [149, 475] on div at bounding box center [806, 492] width 1381 height 37
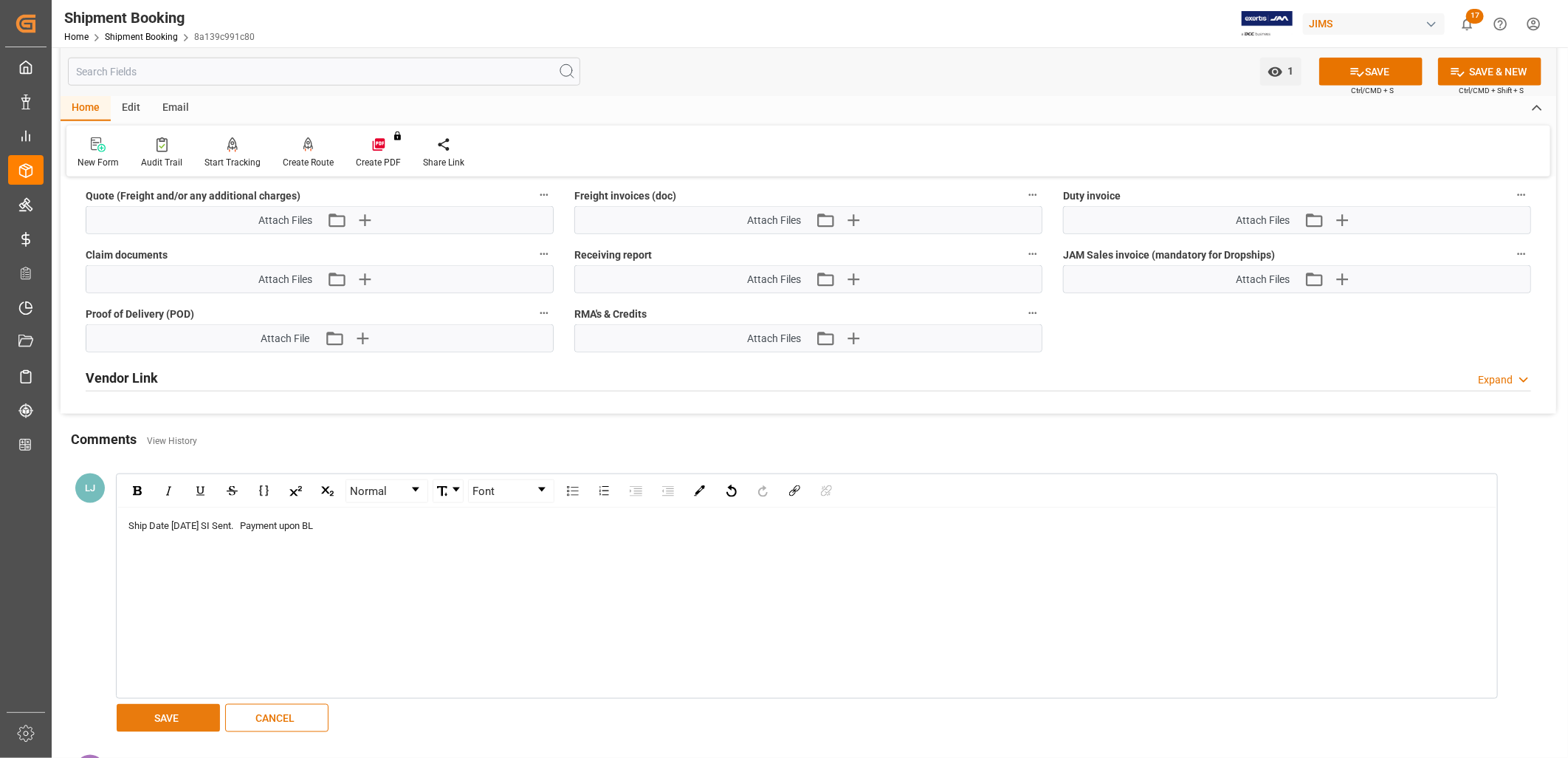
click at [181, 705] on button "SAVE" at bounding box center [168, 717] width 103 height 28
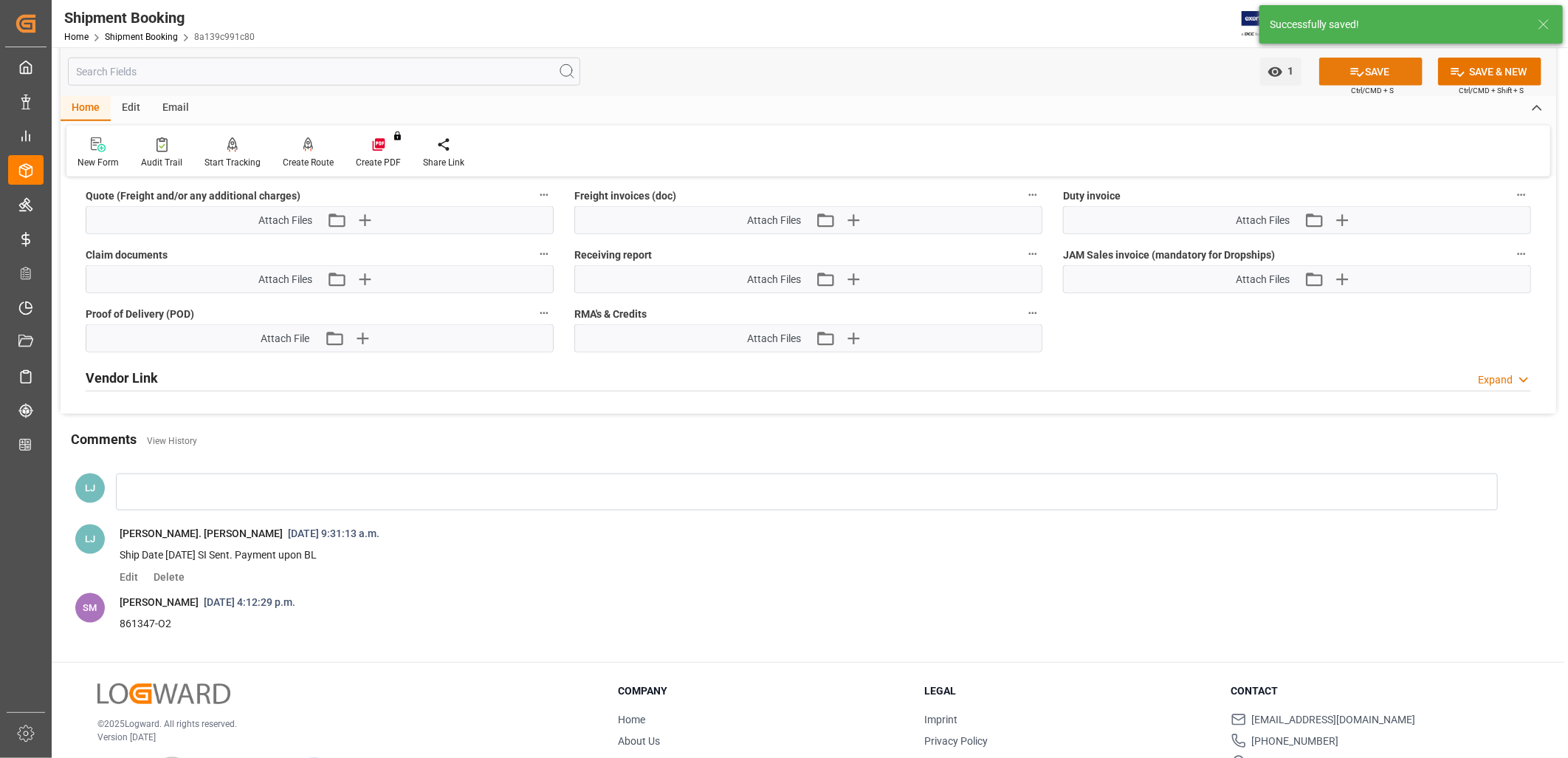
click at [1374, 70] on button "SAVE" at bounding box center [1371, 71] width 103 height 28
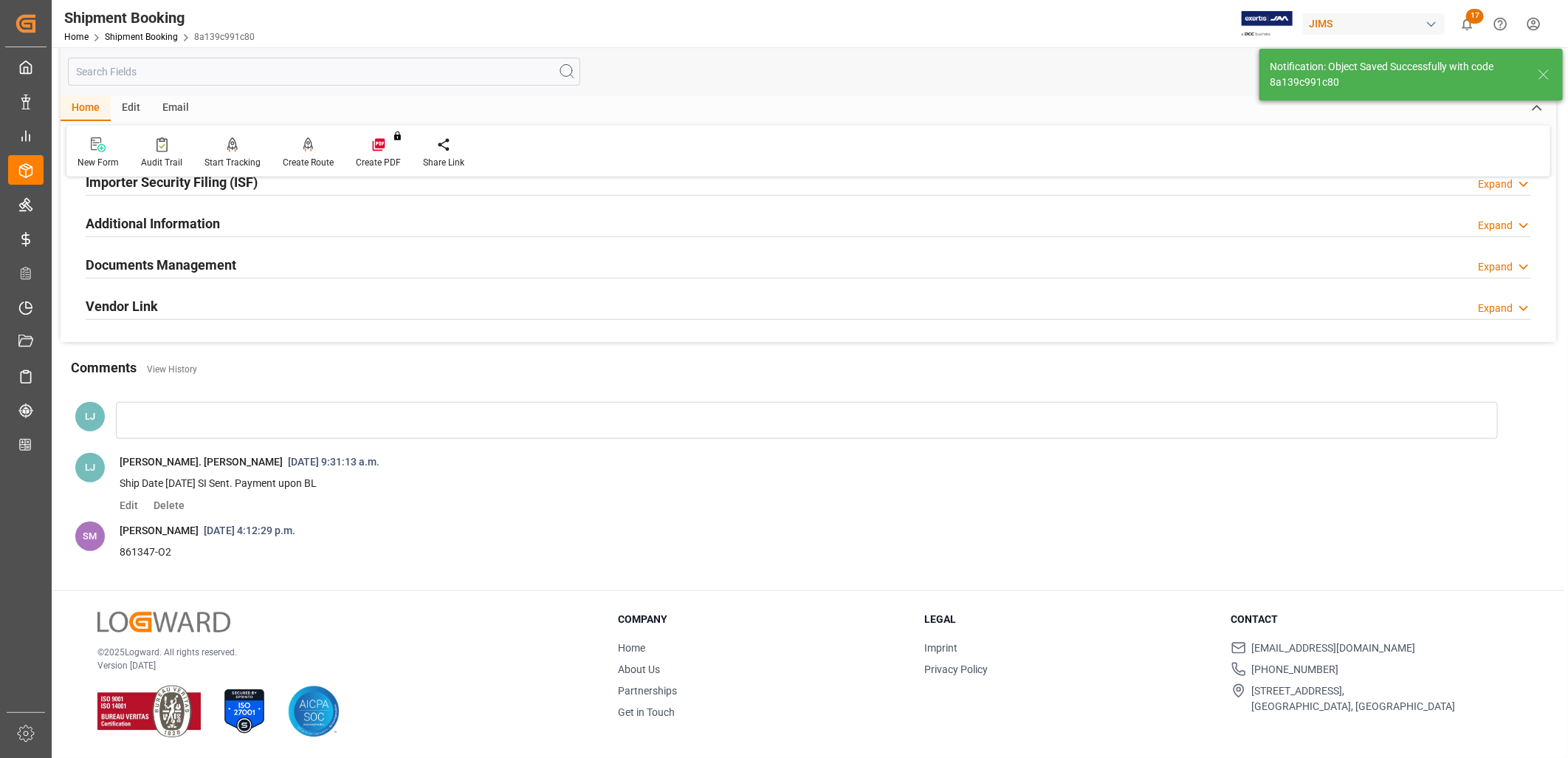
scroll to position [402, 0]
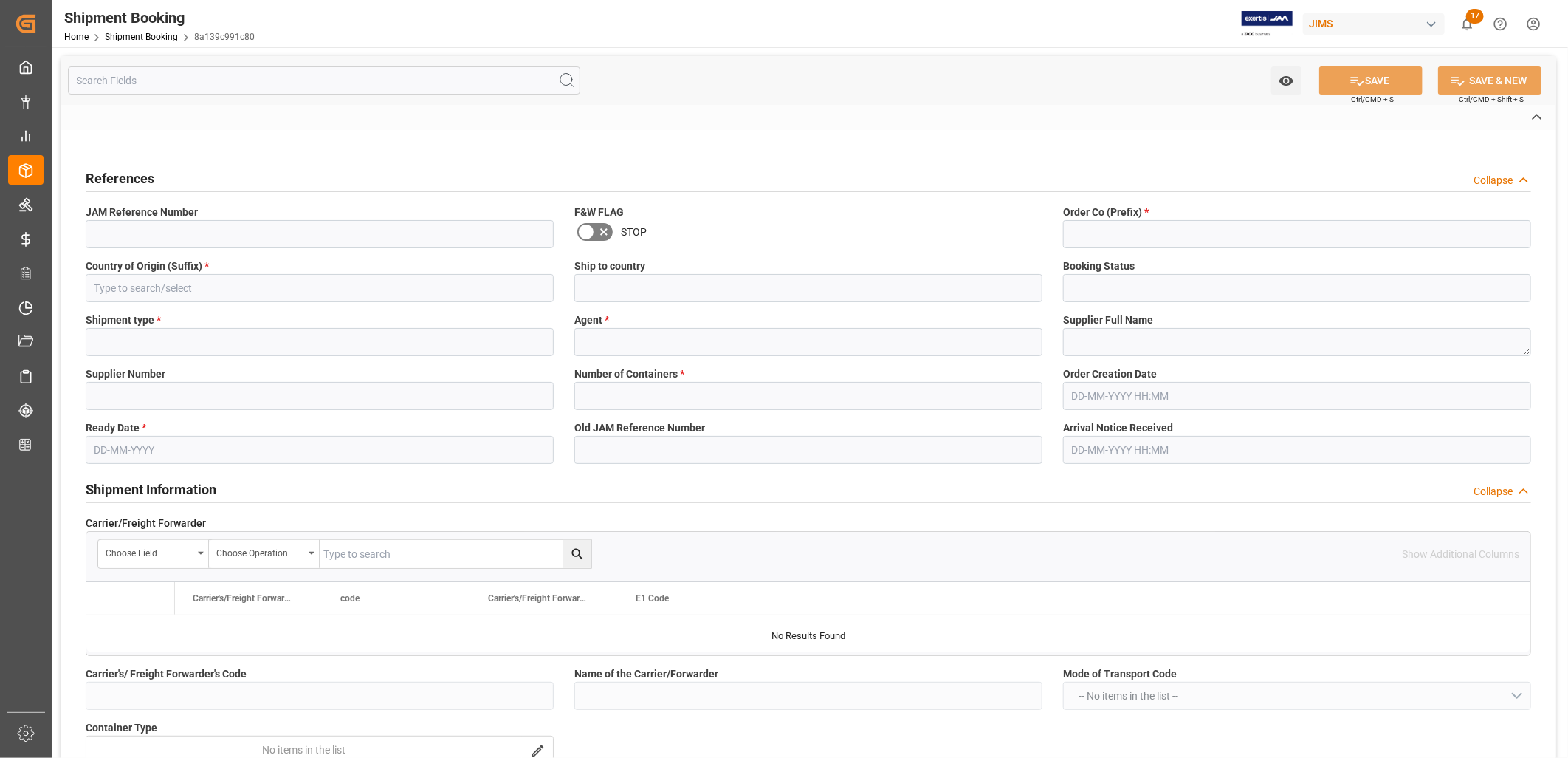
type input "77-10598-CN"
type input "77"
type input "CN"
type input "[GEOGRAPHIC_DATA]"
type input "Ready"
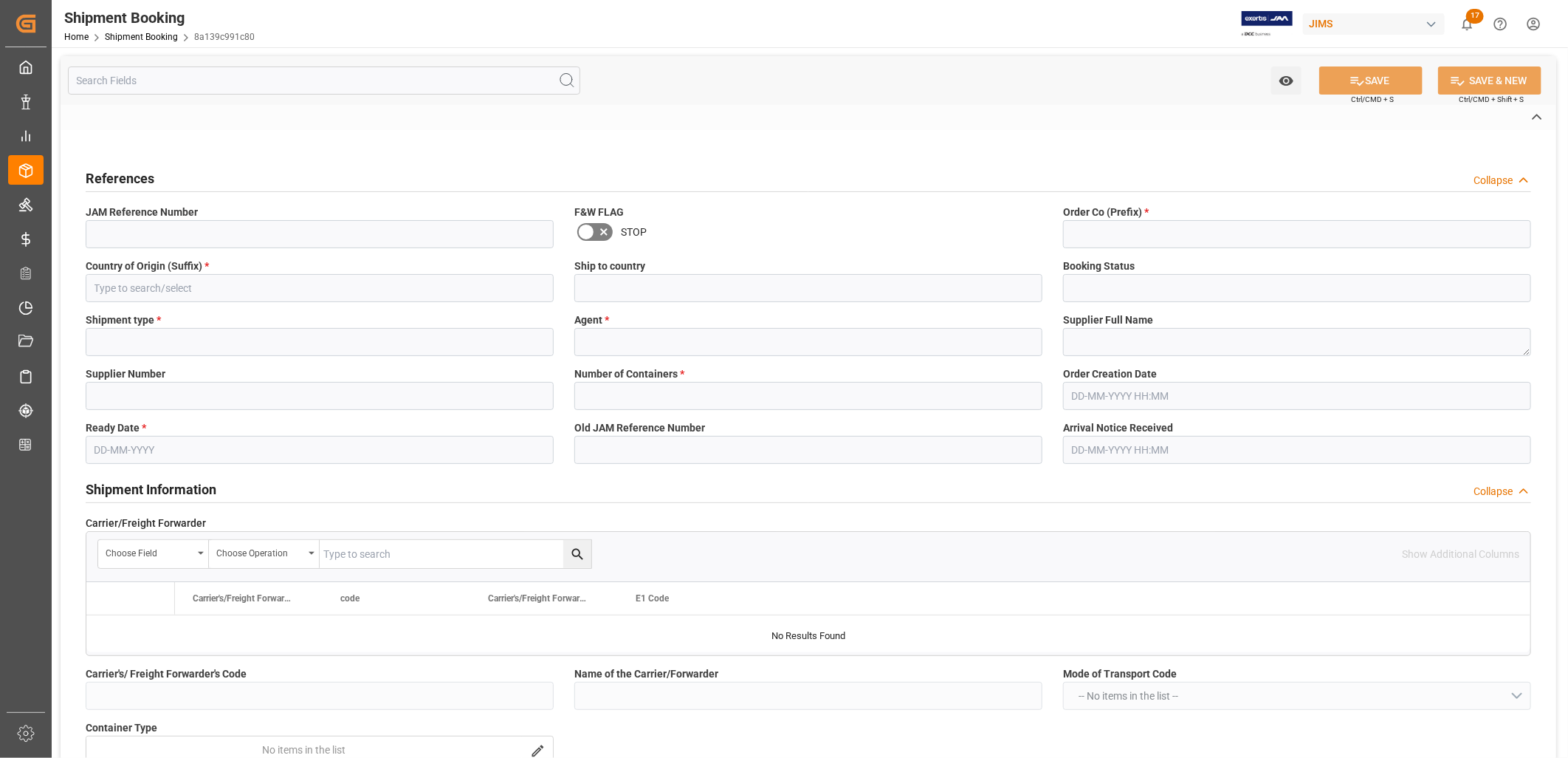
type input "LTL"
type input "[PERSON_NAME]. [PERSON_NAME]"
type textarea "[PERSON_NAME] Musical Co Ltd"
type input "541336 [PERSON_NAME] Musical Co Ltd"
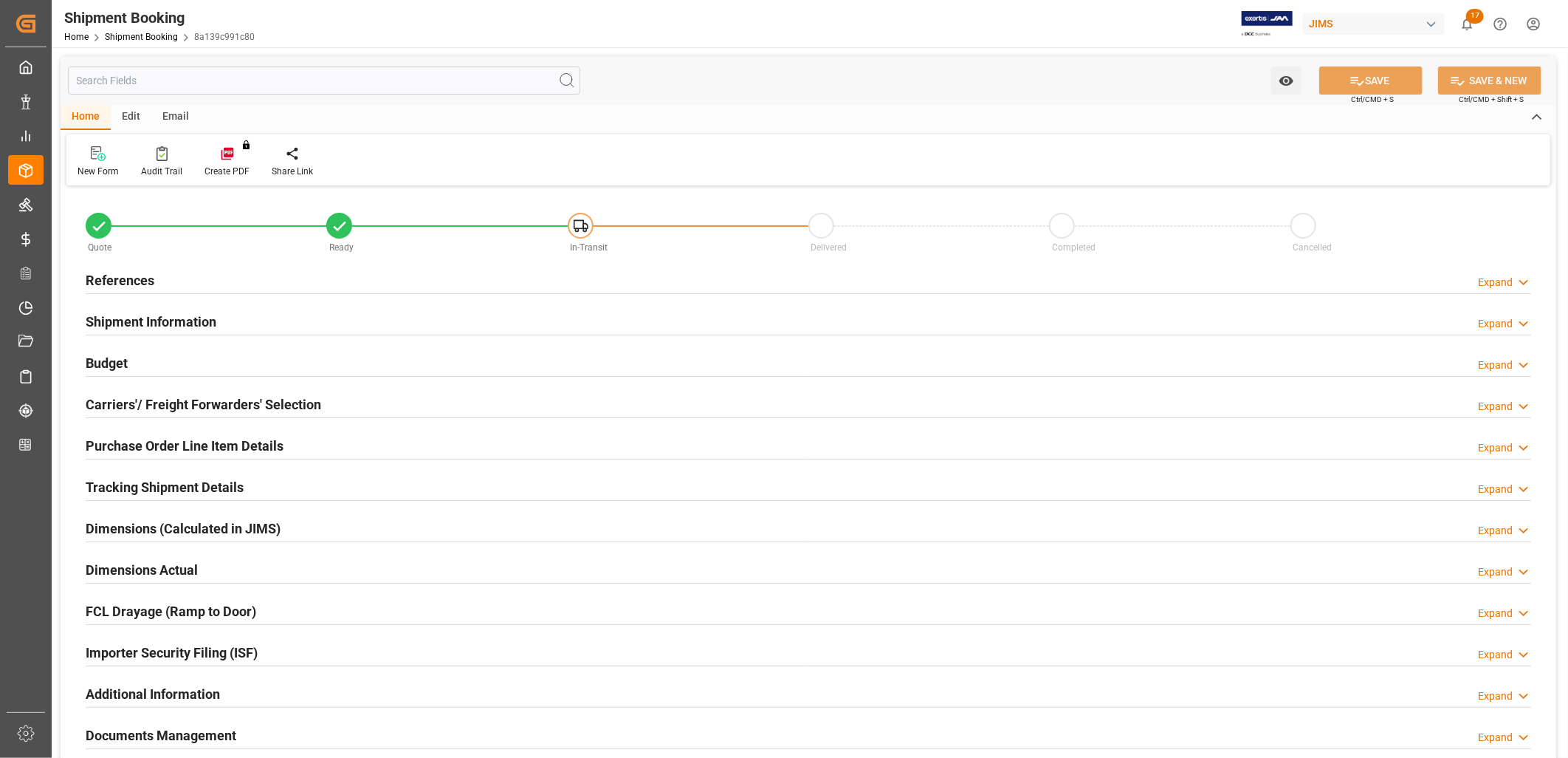
type input "0"
type input "[DATE]"
click at [131, 271] on h2 "References" at bounding box center [120, 280] width 68 height 20
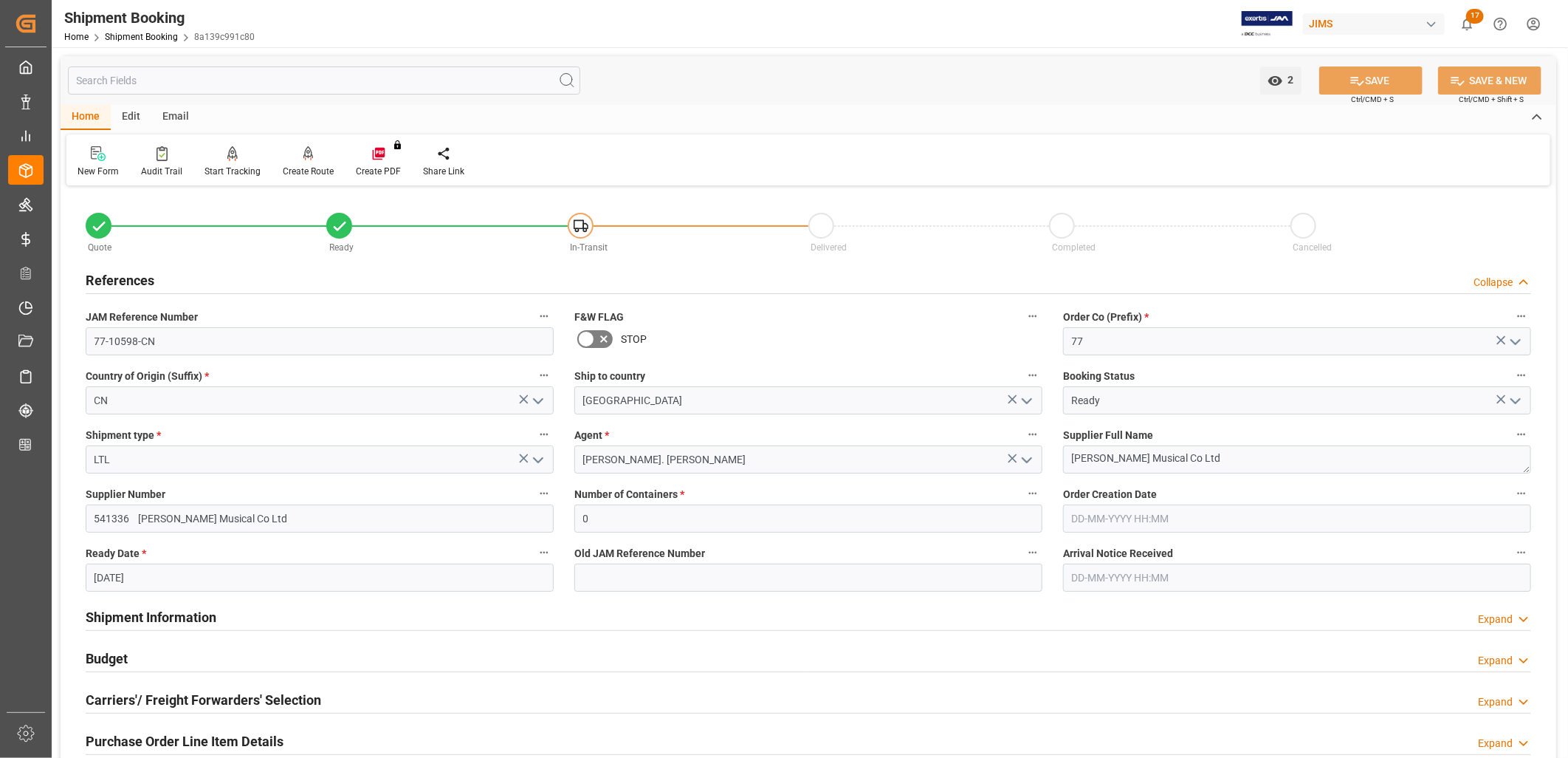
click at [1513, 400] on polyline "open menu" at bounding box center [1515, 400] width 9 height 5
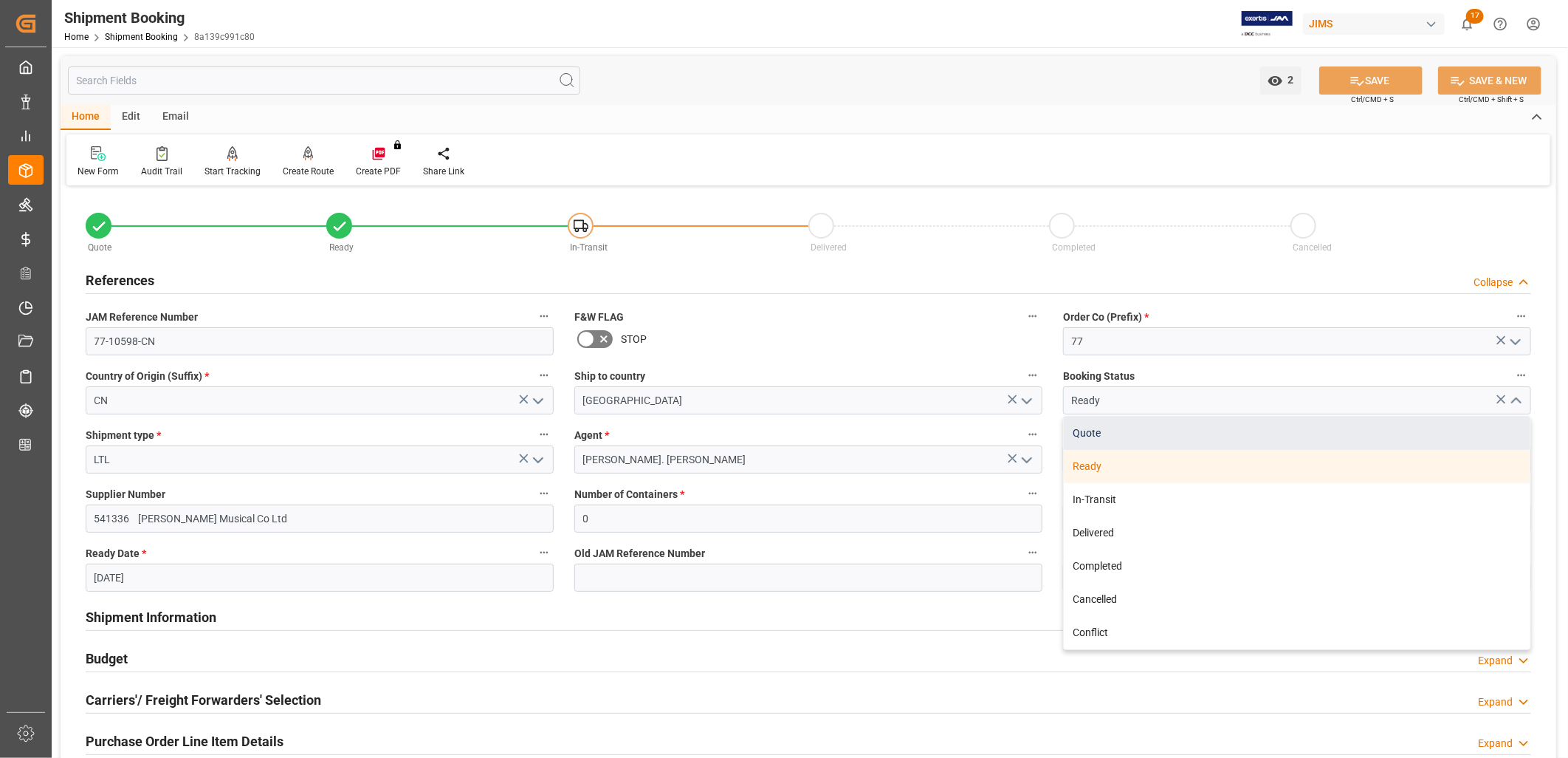
click at [1106, 428] on div "Quote" at bounding box center [1296, 434] width 467 height 33
type input "Quote"
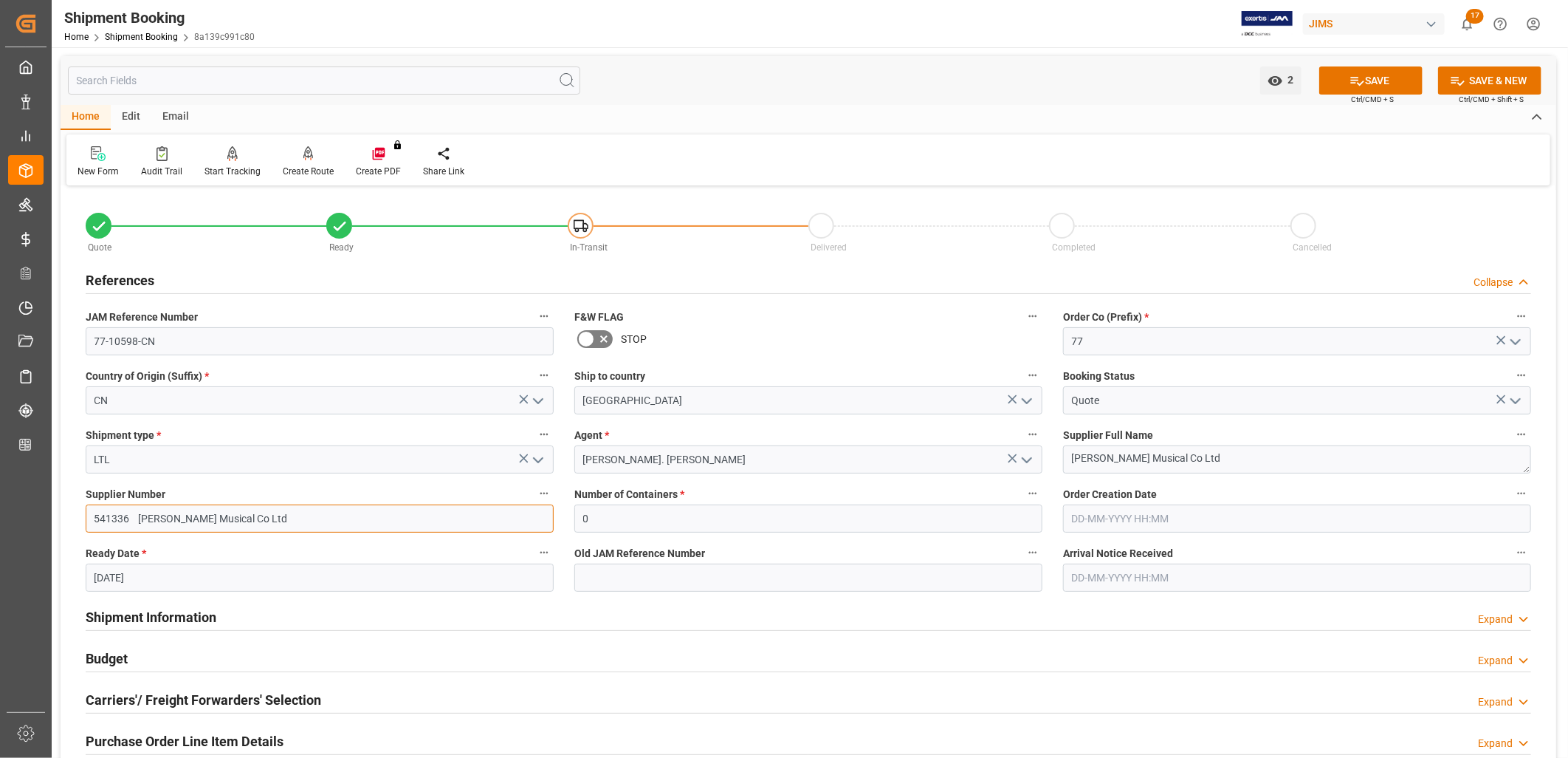
click at [327, 520] on input "541336 [PERSON_NAME] Musical Co Ltd" at bounding box center [320, 519] width 468 height 28
drag, startPoint x: 320, startPoint y: 518, endPoint x: 138, endPoint y: 516, distance: 182.0
click at [138, 516] on input "541336 [PERSON_NAME] Musical Co Ltd" at bounding box center [320, 519] width 468 height 28
type input "541336"
click at [540, 457] on icon "open menu" at bounding box center [538, 459] width 18 height 18
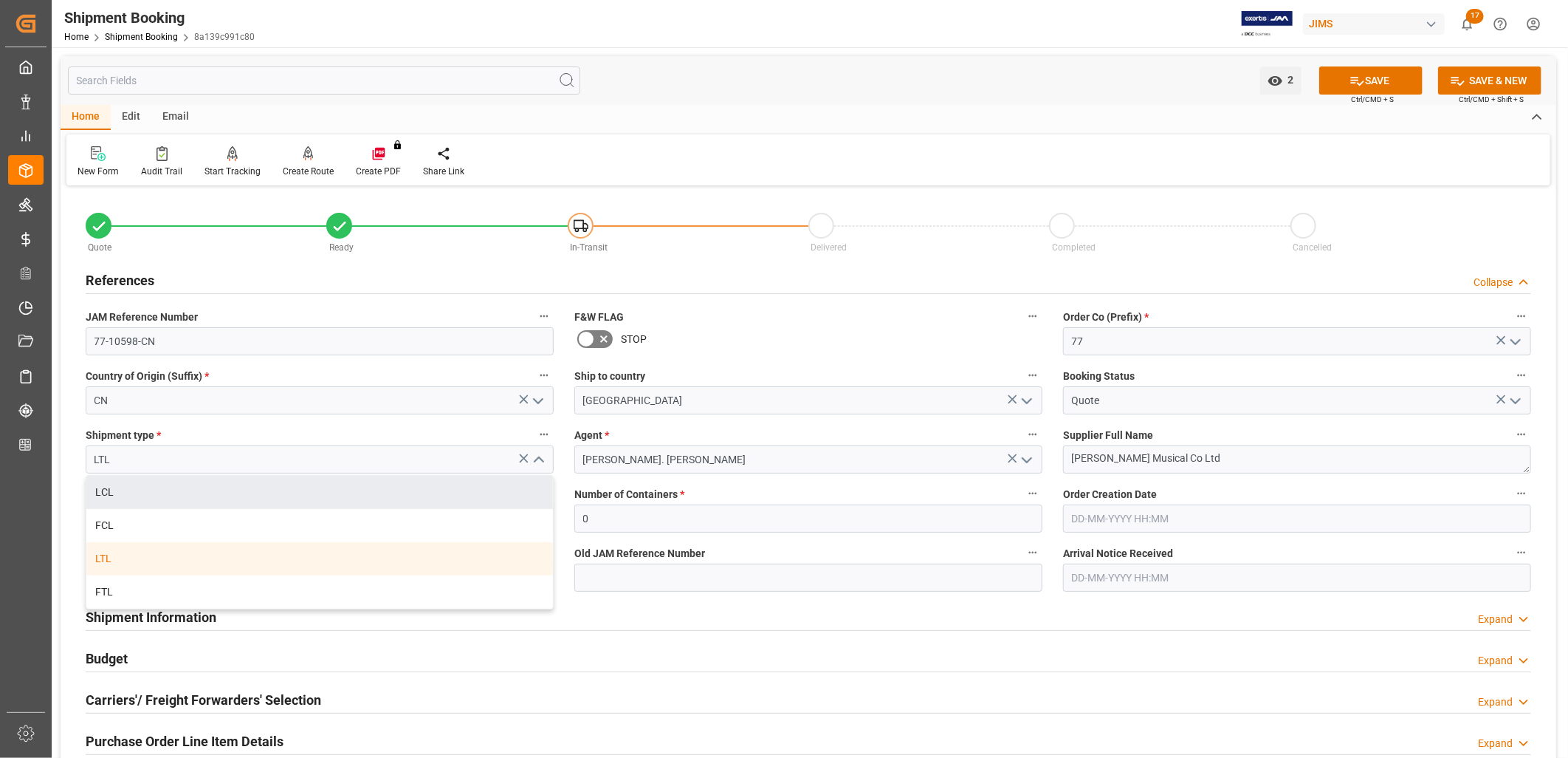
drag, startPoint x: 120, startPoint y: 489, endPoint x: 124, endPoint y: 483, distance: 7.2
click at [120, 488] on div "LCL" at bounding box center [319, 492] width 467 height 33
type input "LCL"
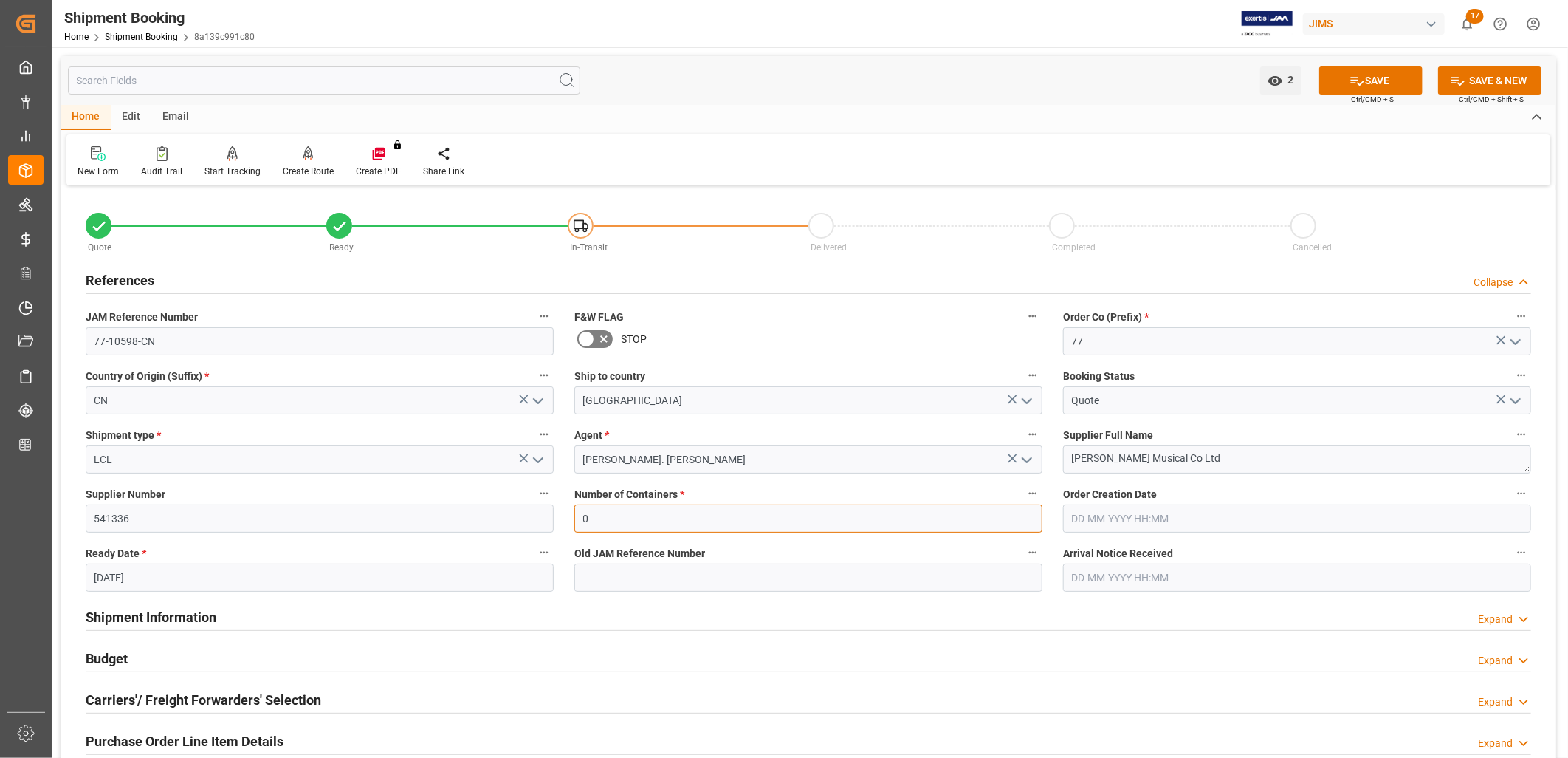
click at [949, 508] on input "0" at bounding box center [808, 519] width 468 height 28
click at [1392, 78] on button "SAVE" at bounding box center [1371, 80] width 103 height 28
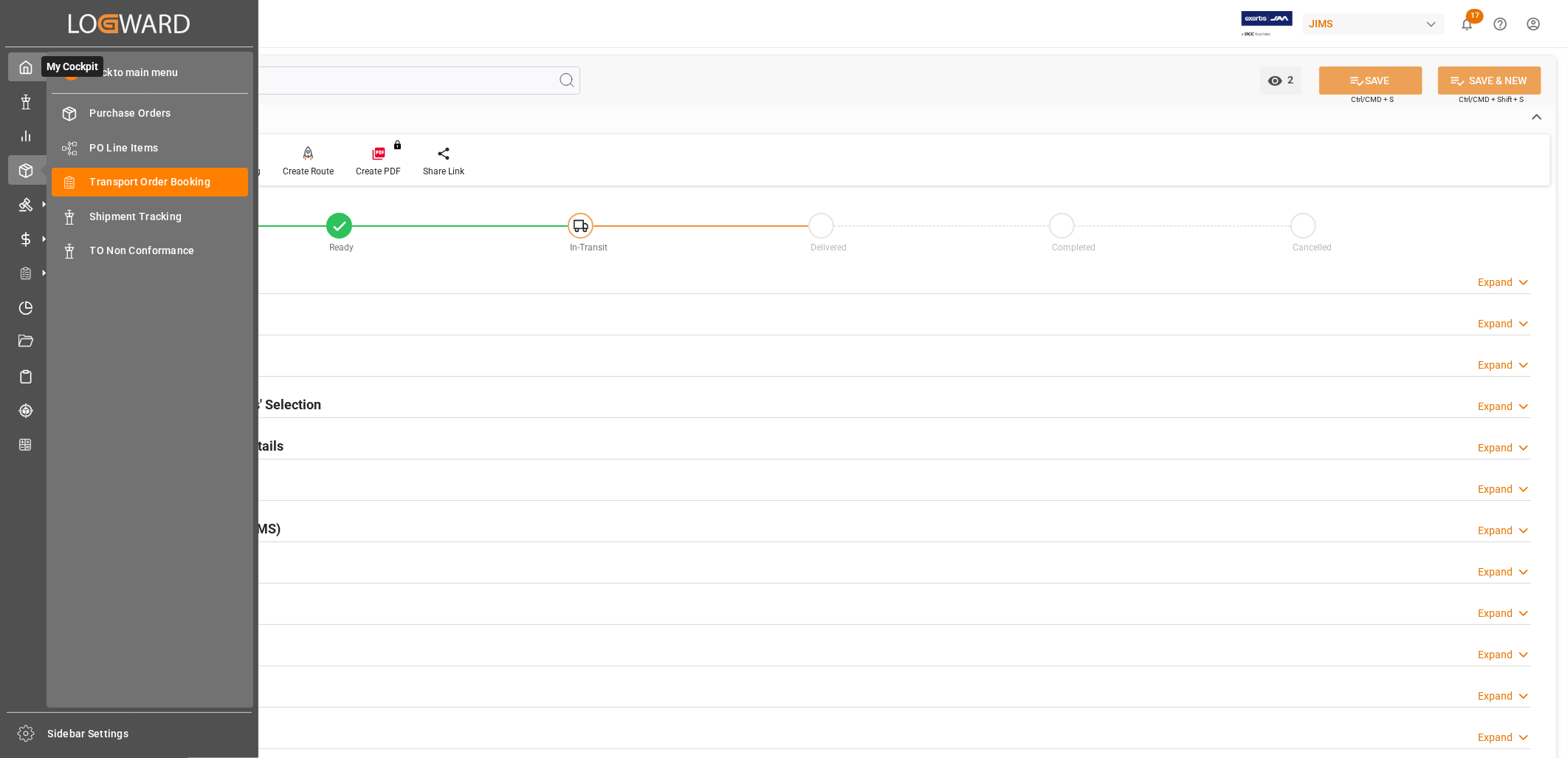
click at [27, 69] on polyline at bounding box center [26, 70] width 4 height 6
